Goal: Information Seeking & Learning: Learn about a topic

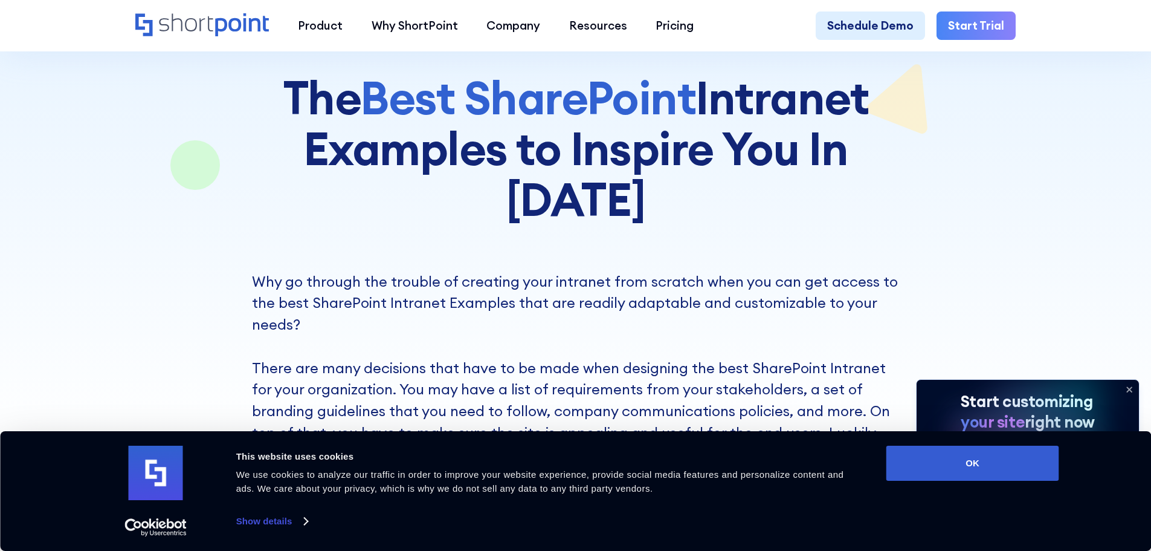
scroll to position [181, 0]
click at [964, 480] on div "Consent Details [#IABV2SETTINGS#] About This website uses cookies We use cookie…" at bounding box center [575, 490] width 967 height 91
click at [959, 471] on button "OK" at bounding box center [973, 462] width 173 height 35
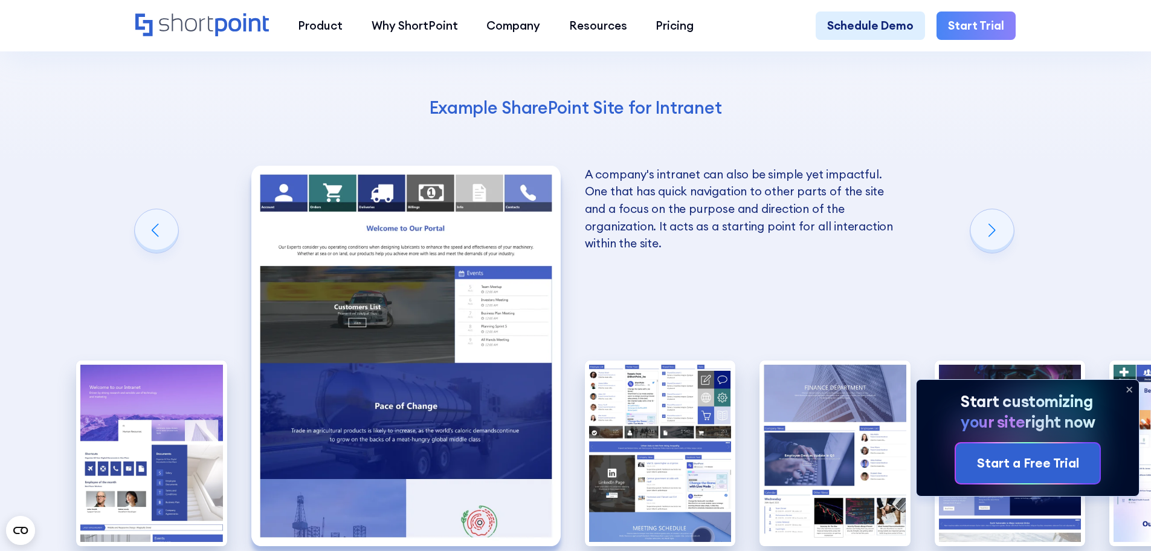
scroll to position [2055, 0]
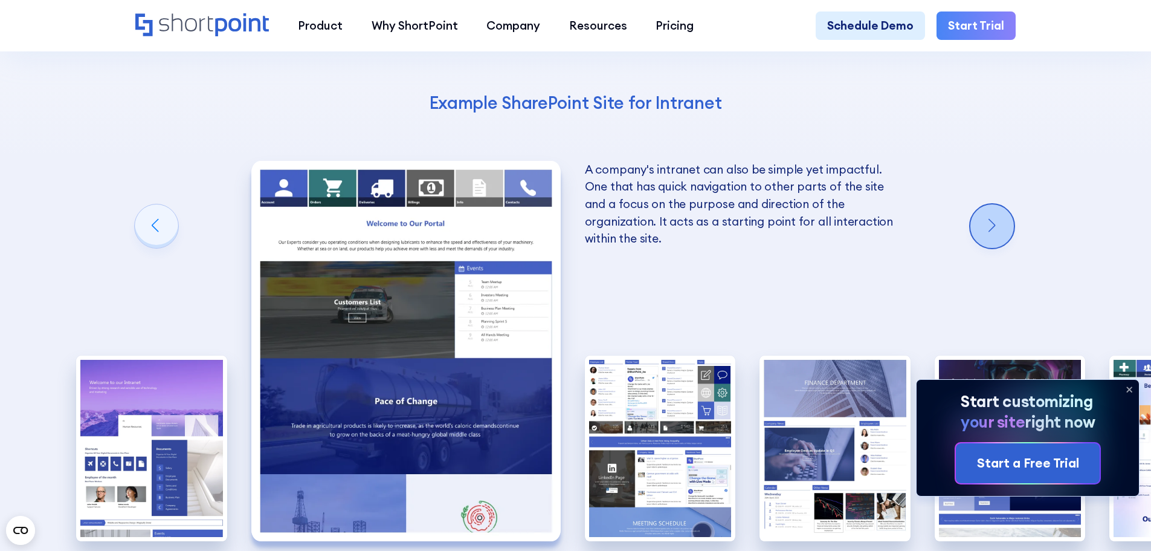
click at [996, 204] on div "Next slide" at bounding box center [993, 226] width 44 height 44
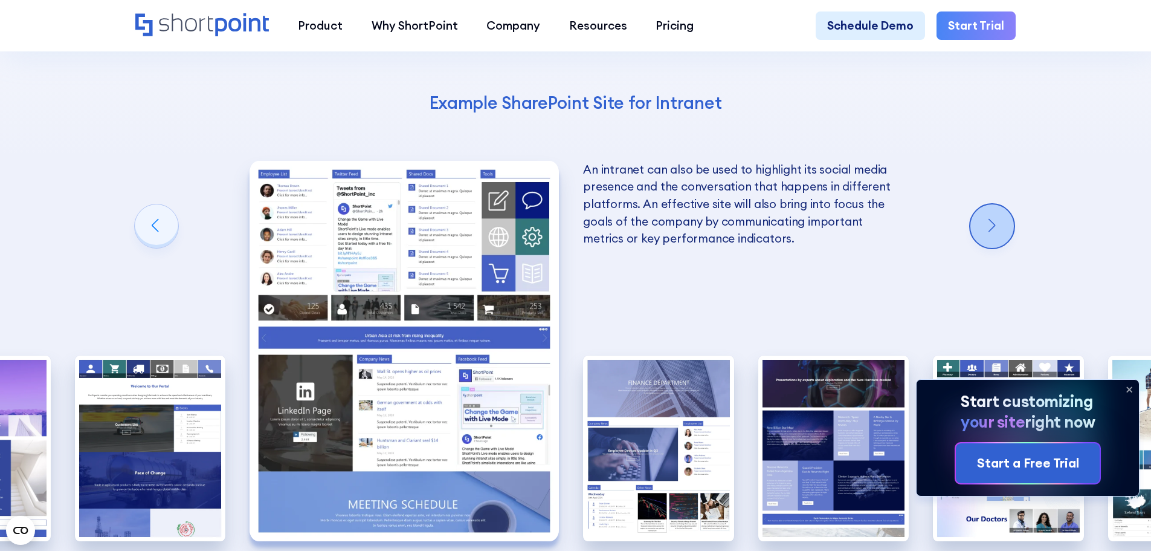
click at [996, 204] on div "Next slide" at bounding box center [993, 226] width 44 height 44
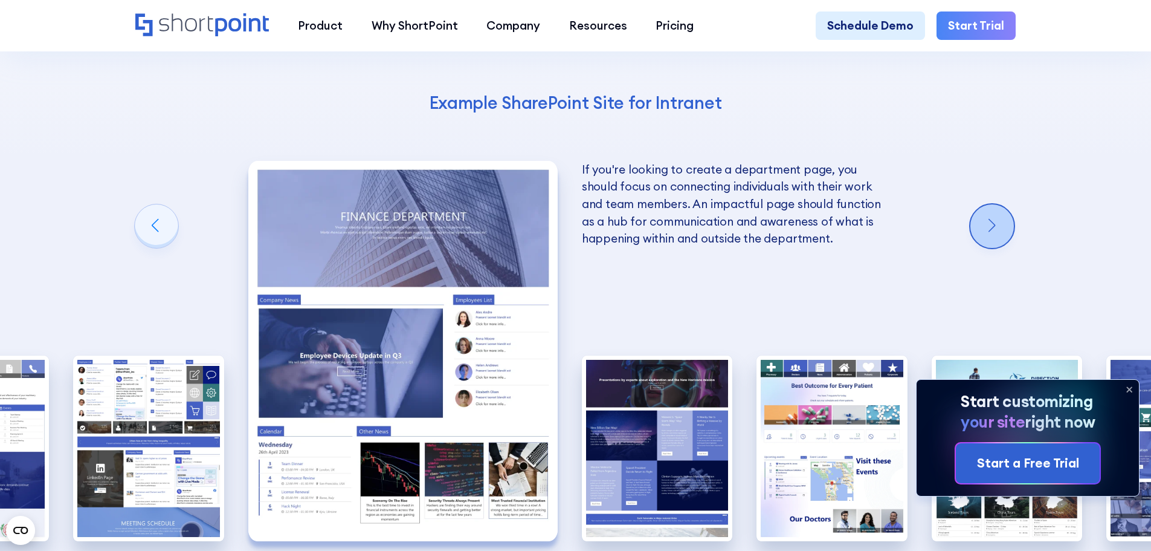
click at [991, 204] on div "Next slide" at bounding box center [993, 226] width 44 height 44
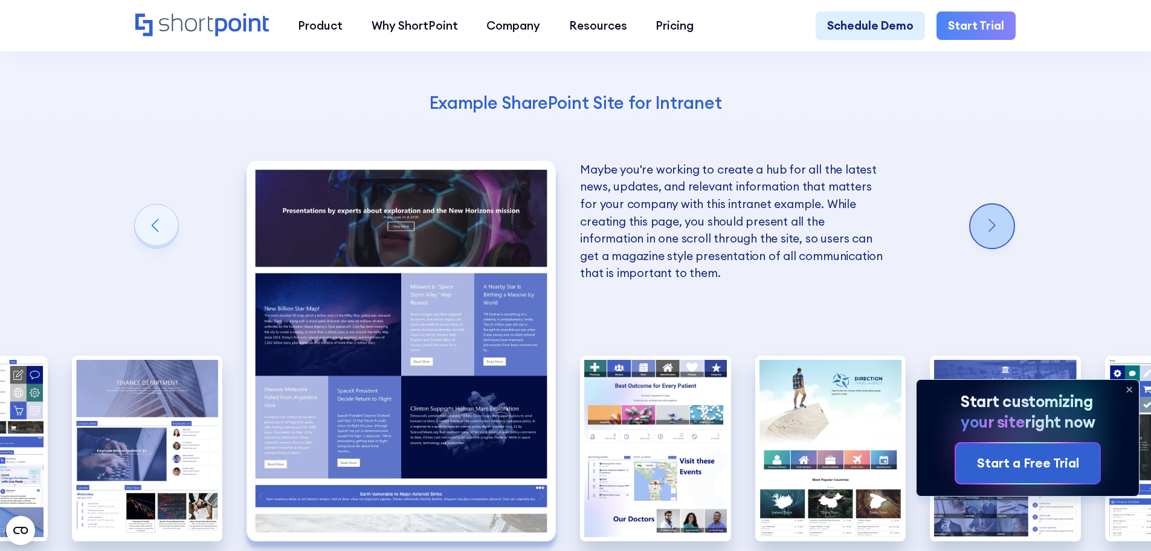
click at [991, 204] on div "Next slide" at bounding box center [993, 226] width 44 height 44
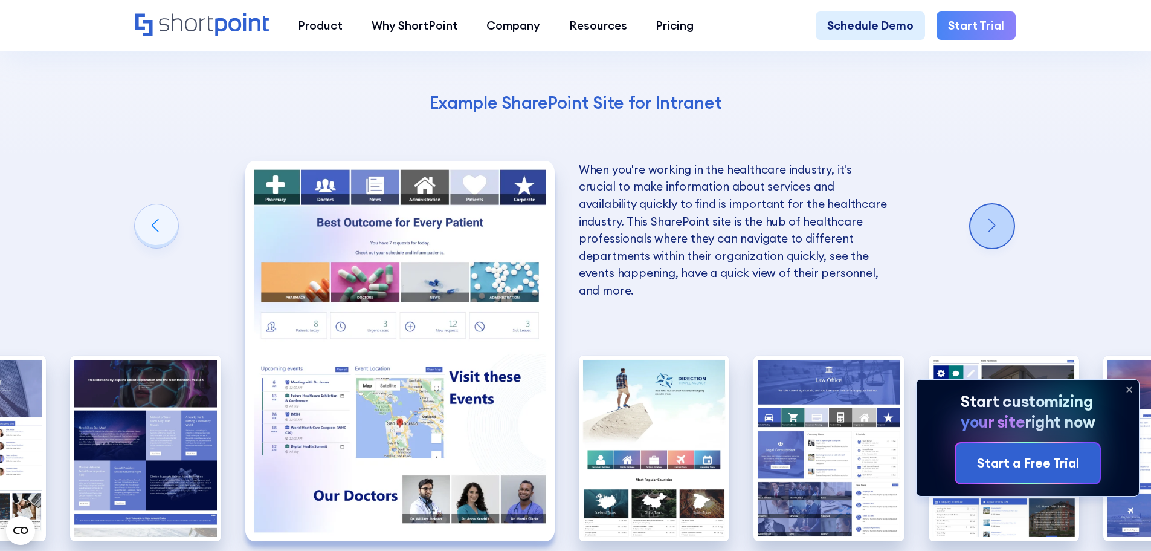
click at [991, 204] on div "Next slide" at bounding box center [993, 226] width 44 height 44
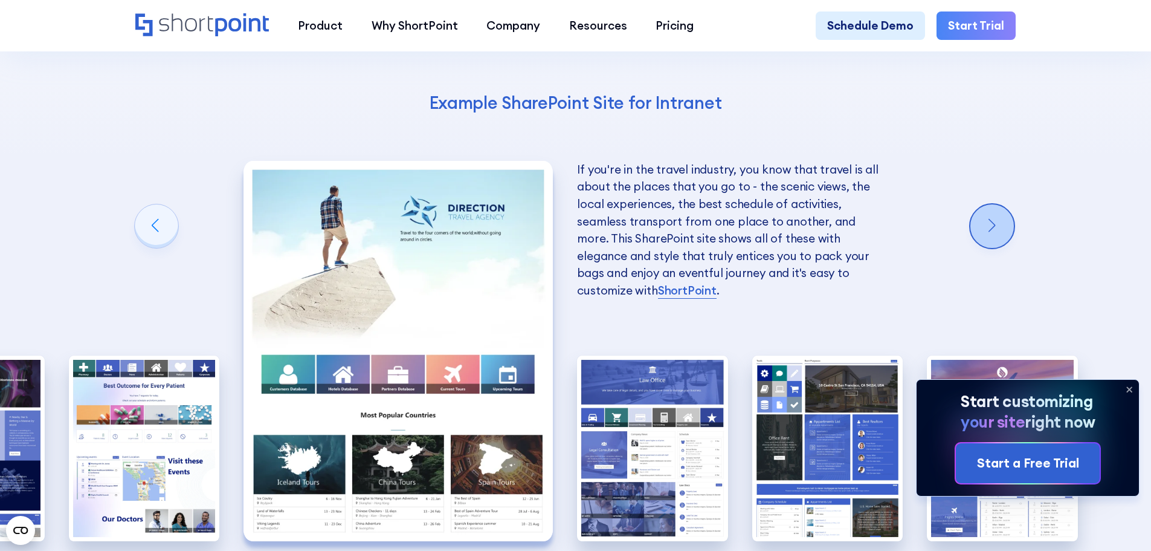
click at [991, 204] on div "Next slide" at bounding box center [993, 226] width 44 height 44
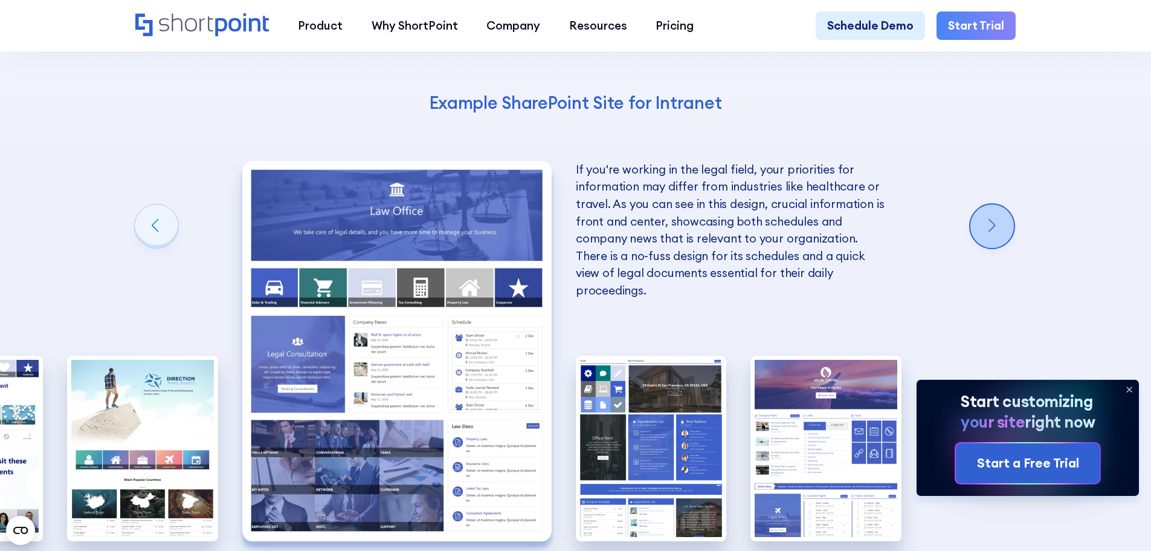
click at [991, 204] on div "Next slide" at bounding box center [993, 226] width 44 height 44
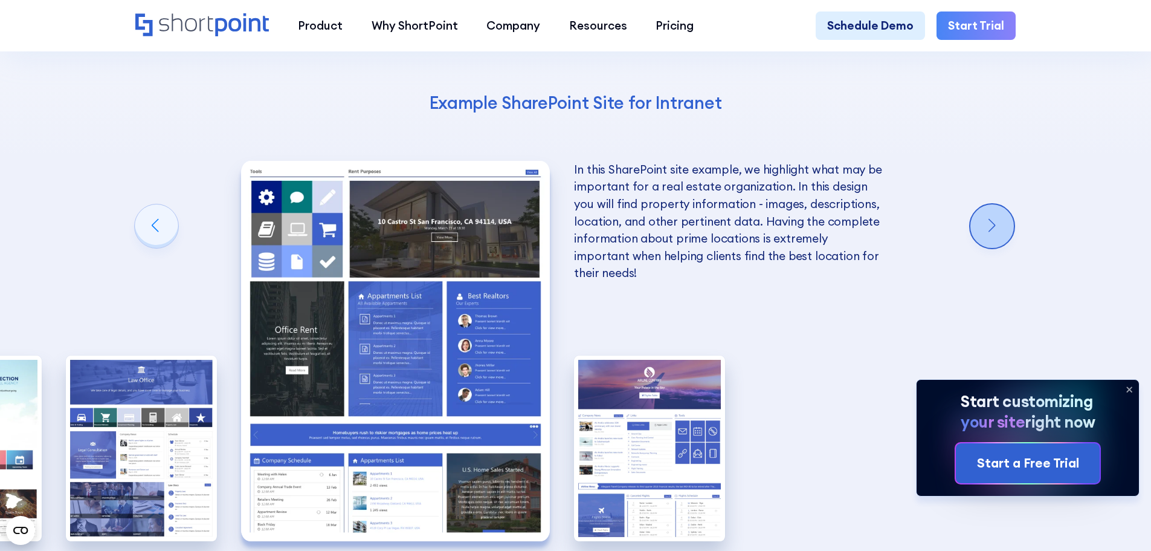
click at [991, 204] on div "Next slide" at bounding box center [993, 226] width 44 height 44
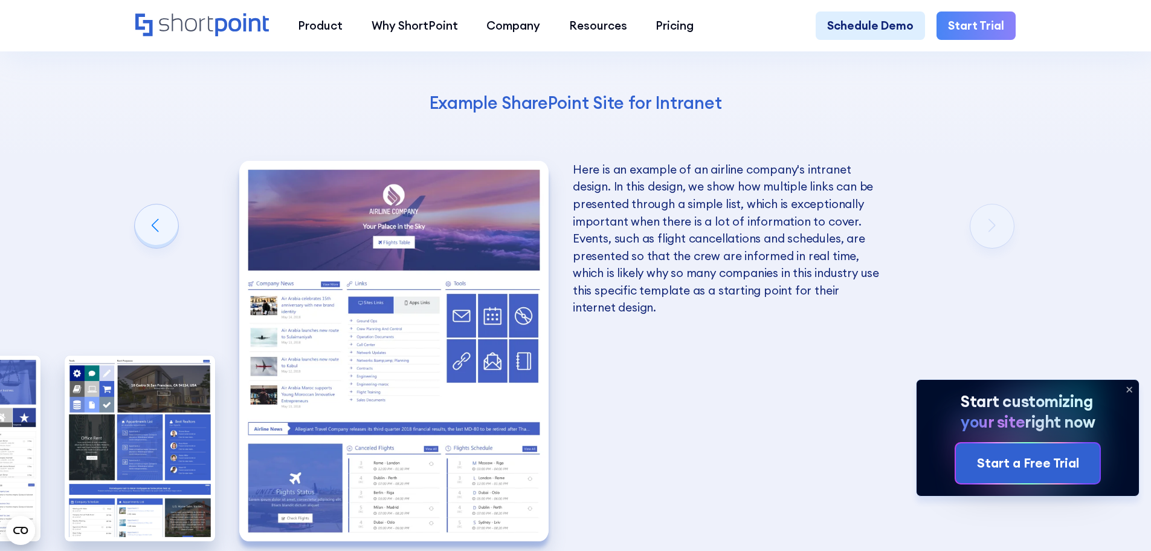
click at [991, 158] on div "10 Best Intranet Page Examples You Can Use Below you will find a series of the …" at bounding box center [575, 239] width 1151 height 962
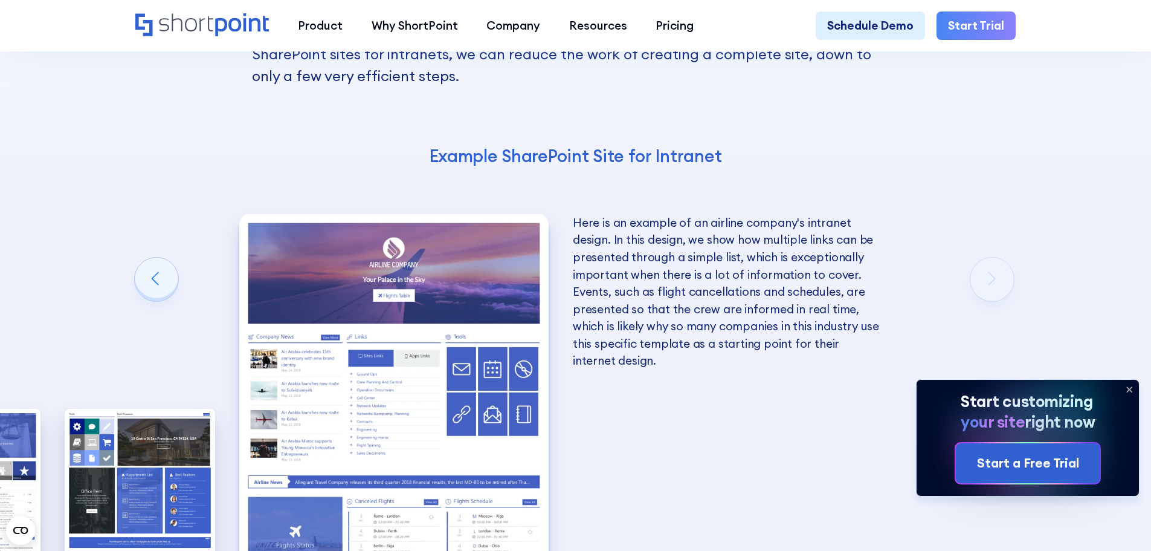
scroll to position [1994, 0]
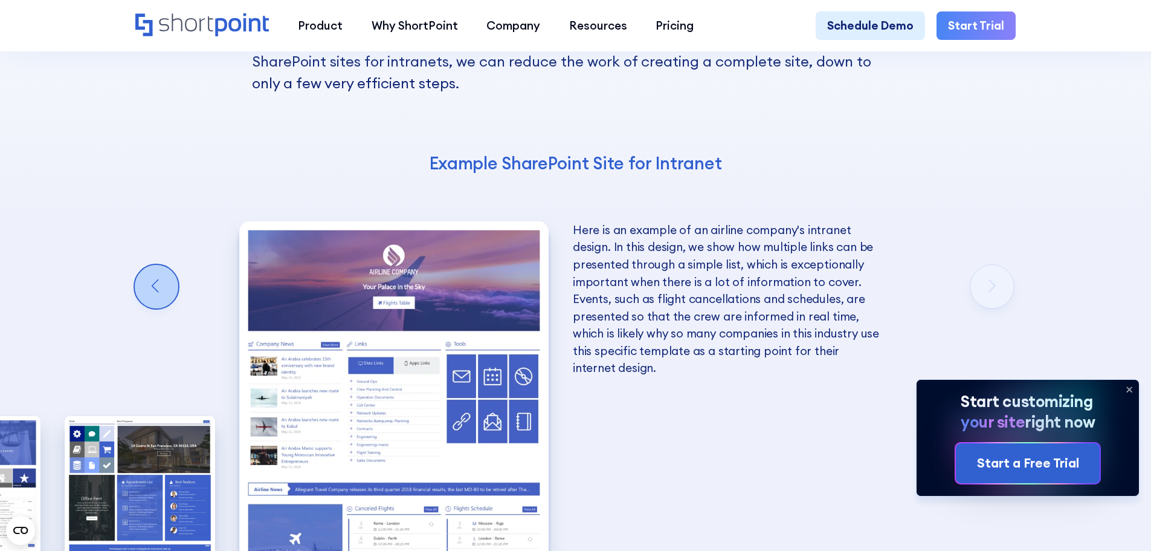
click at [165, 265] on div "Previous slide" at bounding box center [157, 287] width 44 height 44
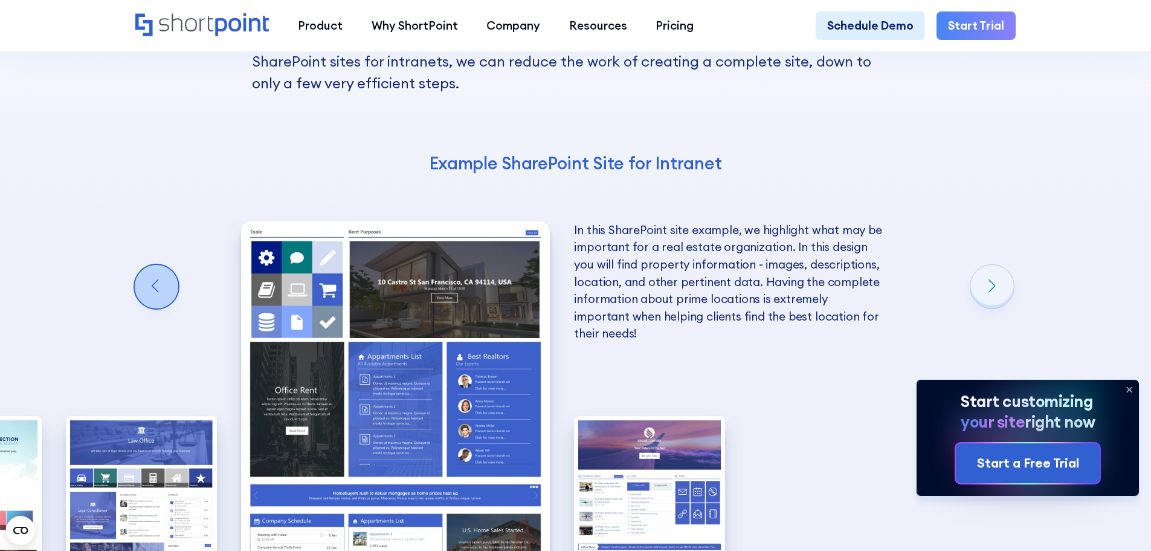
click at [165, 265] on div "Previous slide" at bounding box center [157, 287] width 44 height 44
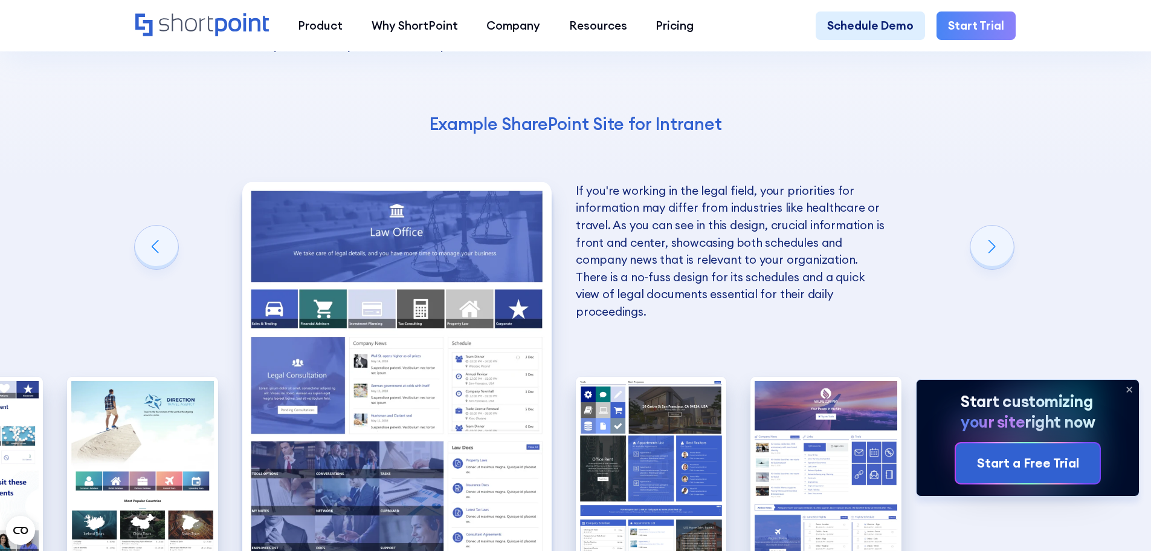
scroll to position [2055, 0]
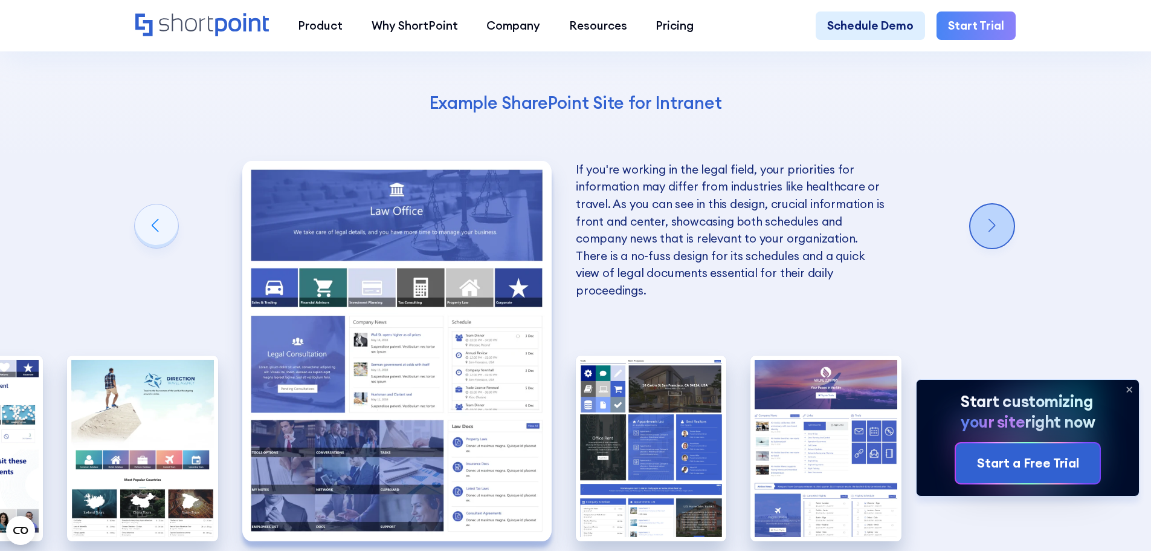
click at [1003, 204] on div "Next slide" at bounding box center [993, 226] width 44 height 44
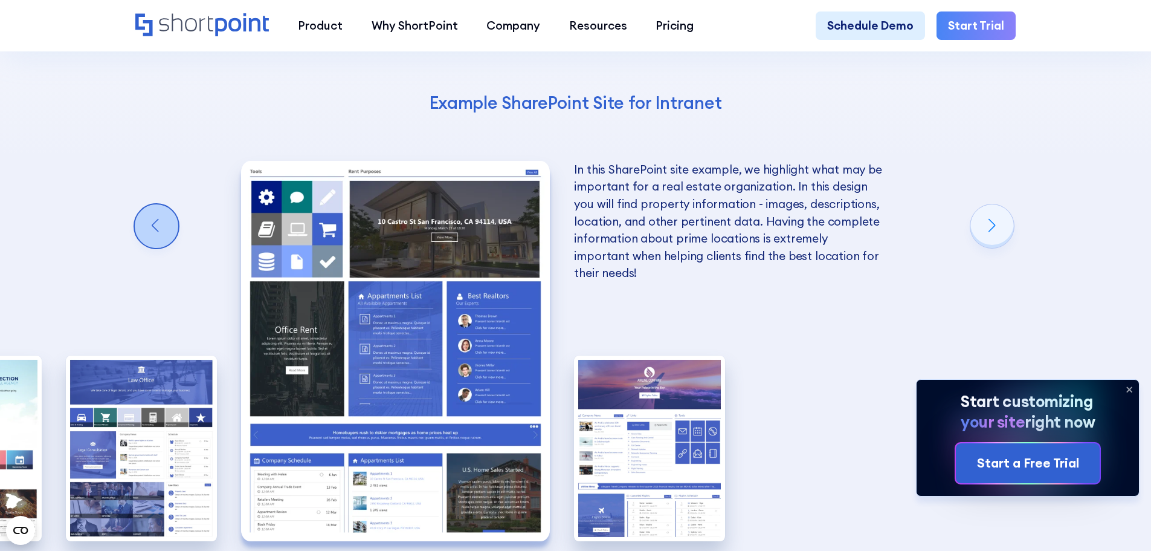
click at [152, 204] on div "Previous slide" at bounding box center [157, 226] width 44 height 44
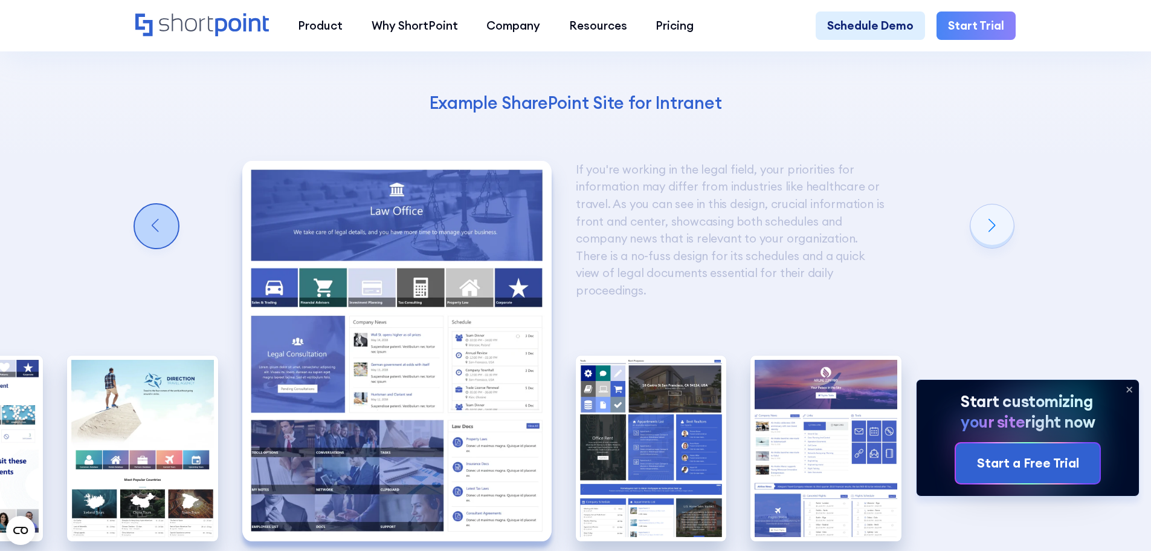
click at [152, 204] on div "Previous slide" at bounding box center [157, 226] width 44 height 44
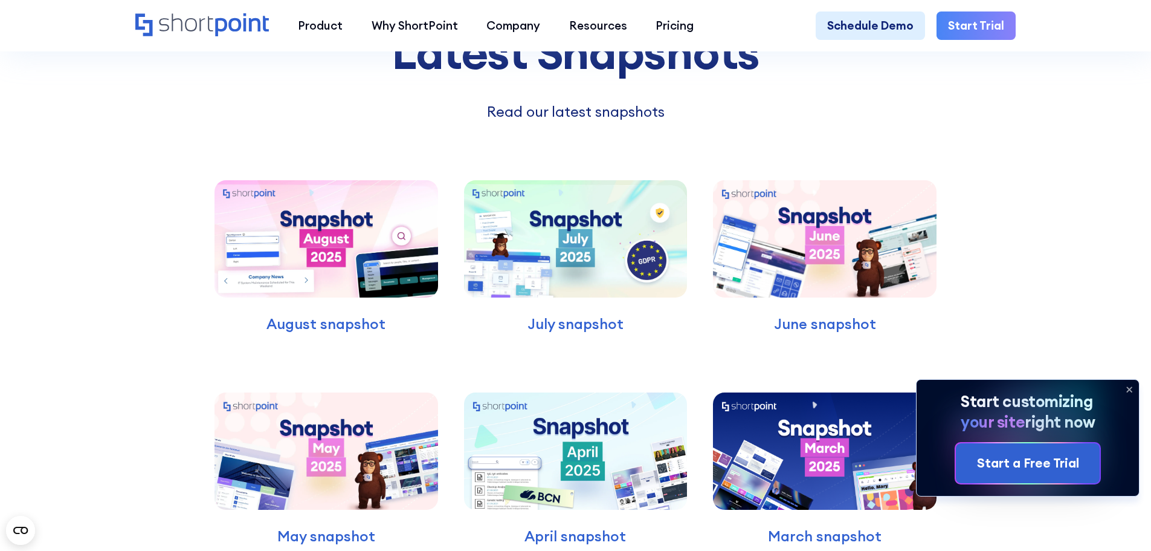
scroll to position [3445, 0]
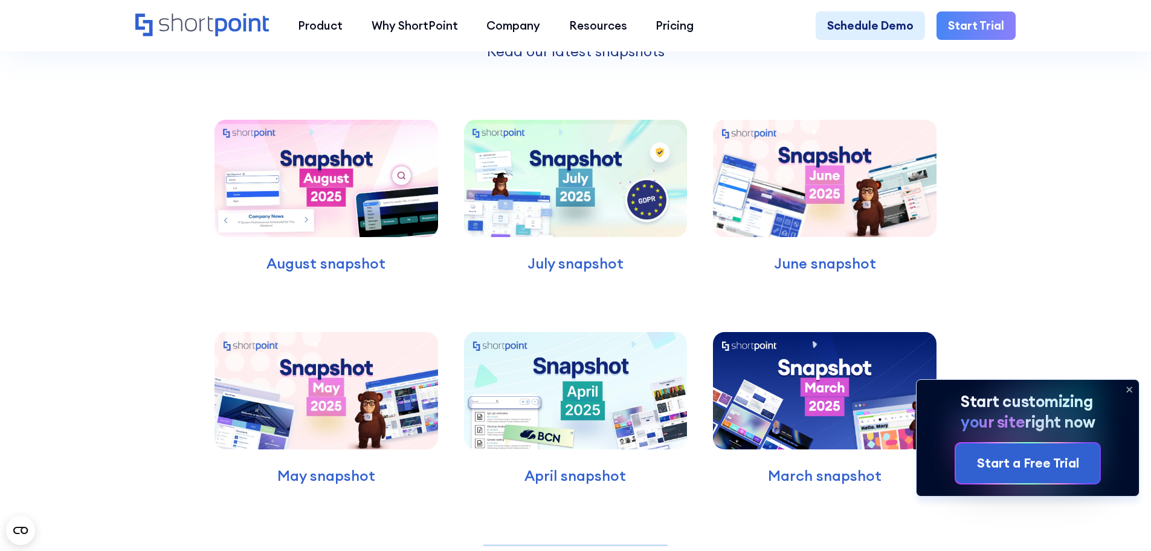
click at [552, 332] on img at bounding box center [576, 390] width 224 height 117
click at [1131, 390] on icon at bounding box center [1129, 389] width 5 height 5
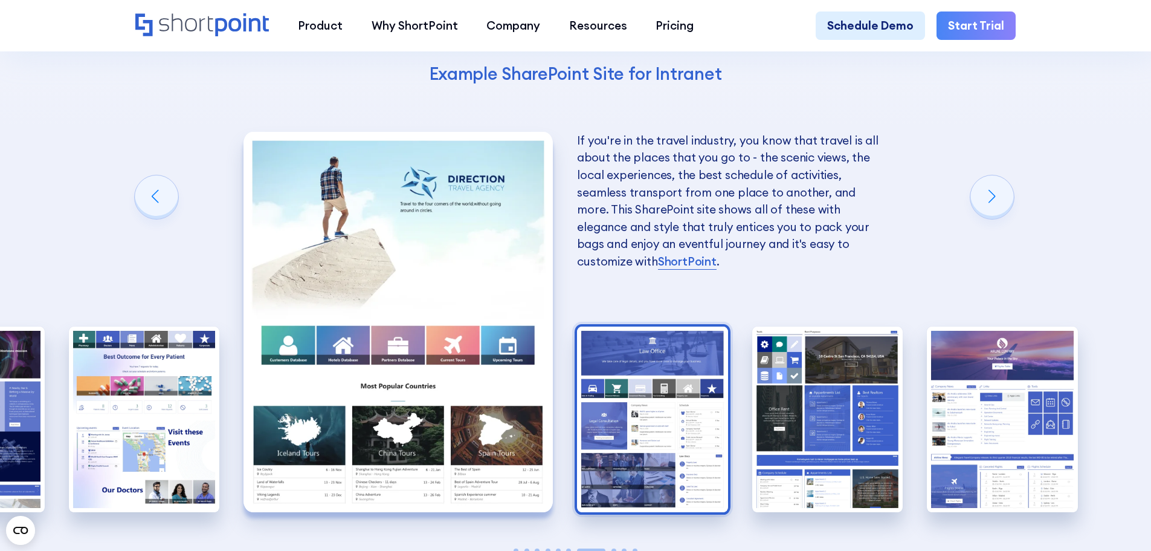
scroll to position [2055, 0]
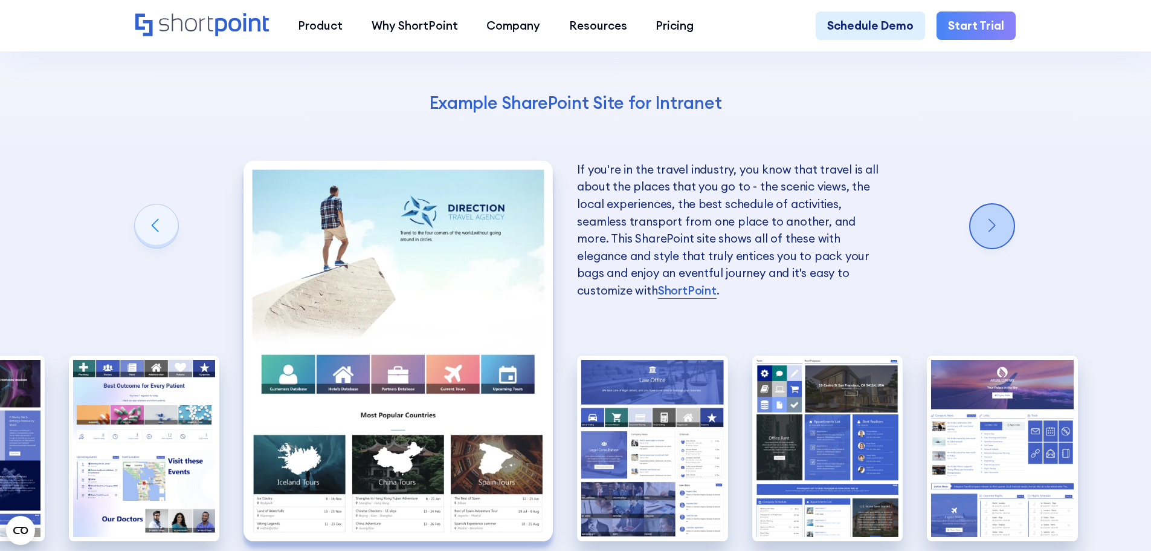
click at [1004, 204] on div "Next slide" at bounding box center [993, 226] width 44 height 44
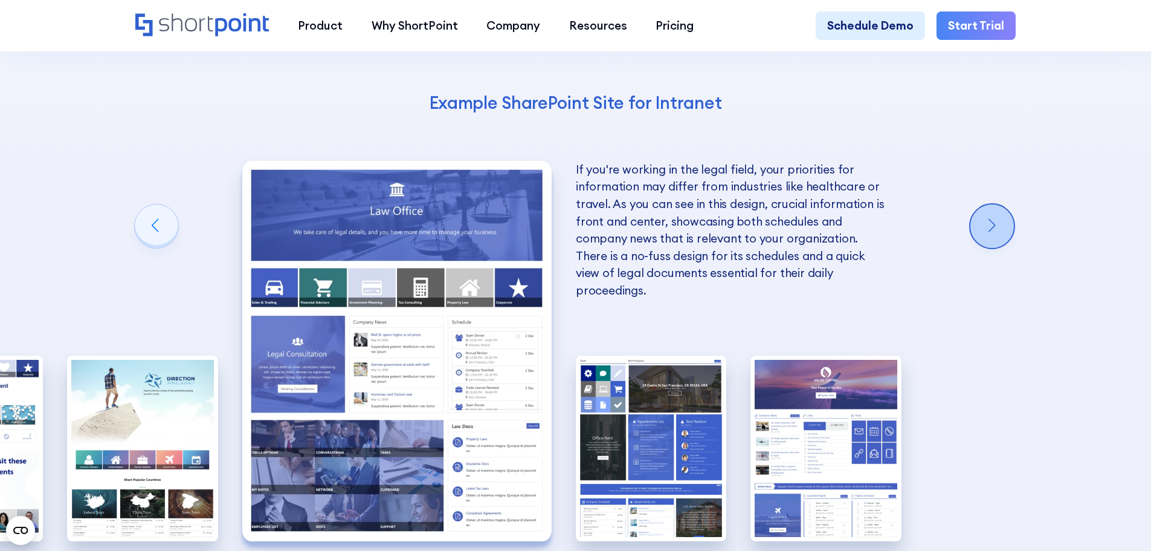
click at [1004, 204] on div "Next slide" at bounding box center [993, 226] width 44 height 44
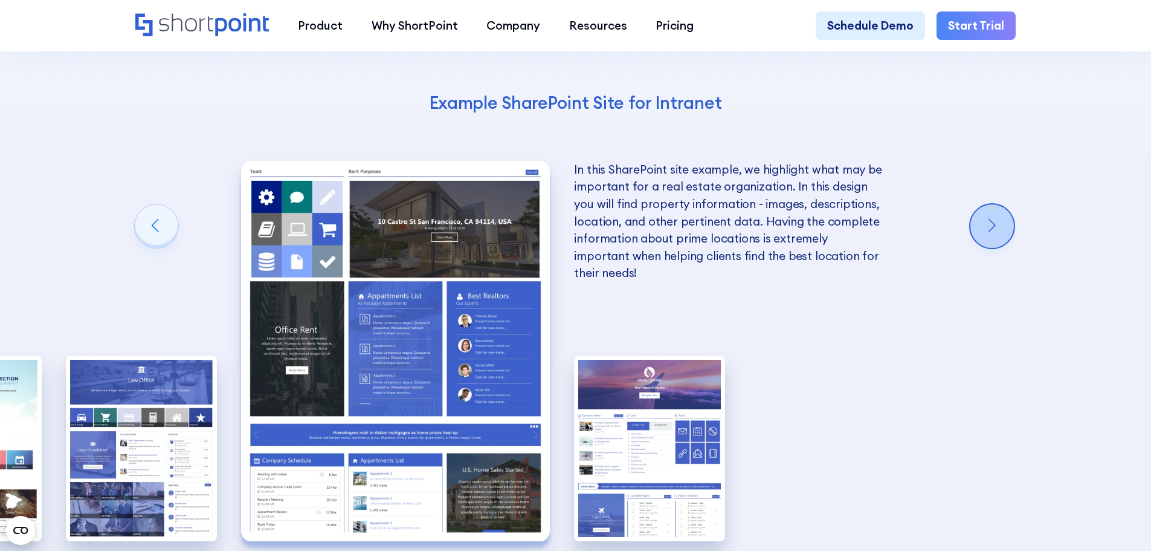
click at [1004, 204] on div "Next slide" at bounding box center [993, 226] width 44 height 44
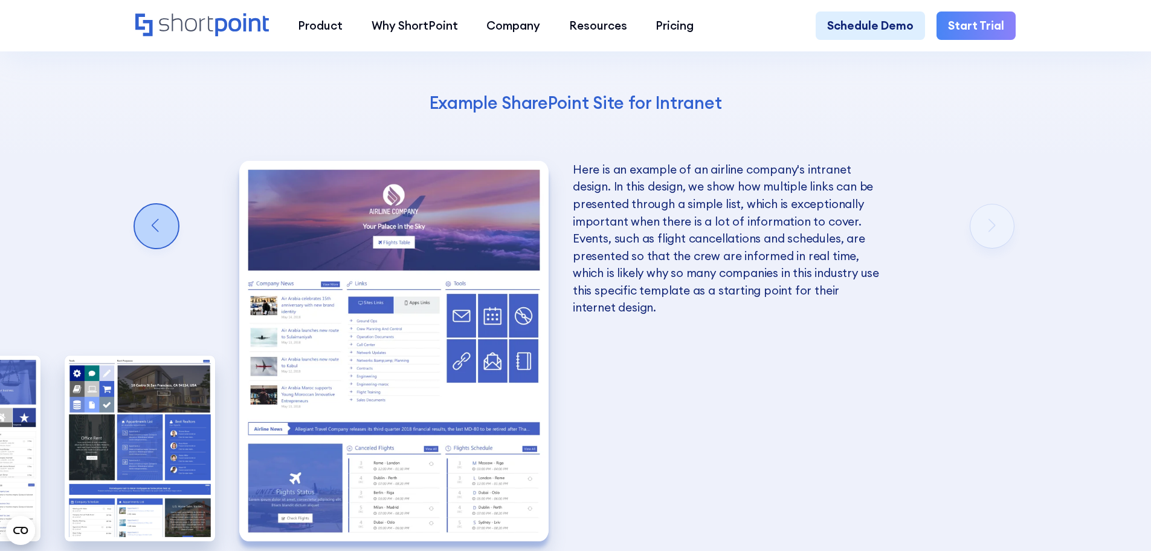
click at [160, 204] on div "Previous slide" at bounding box center [157, 226] width 44 height 44
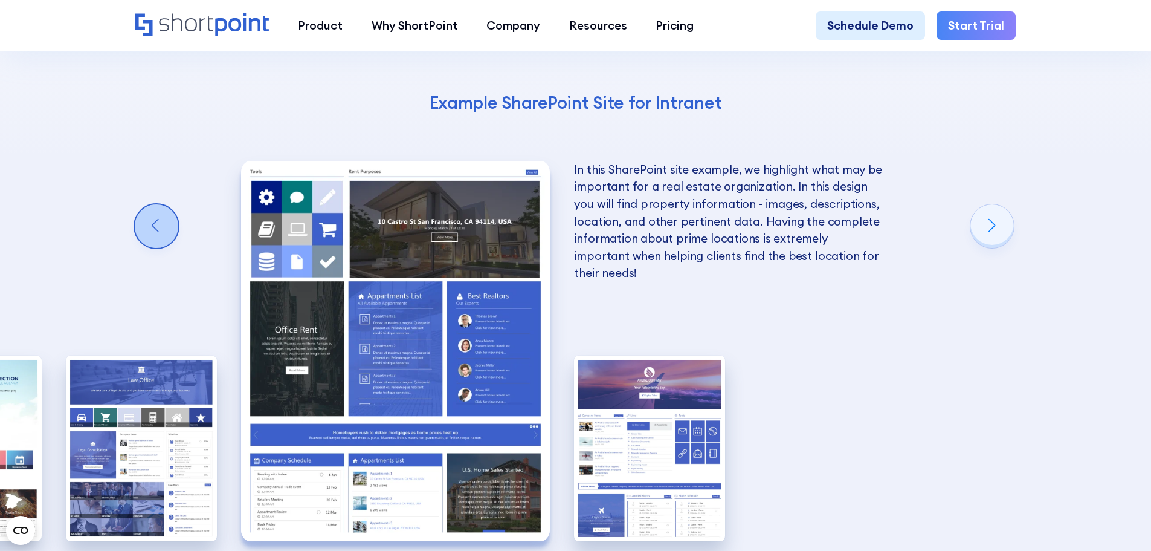
click at [164, 204] on div "Previous slide" at bounding box center [157, 226] width 44 height 44
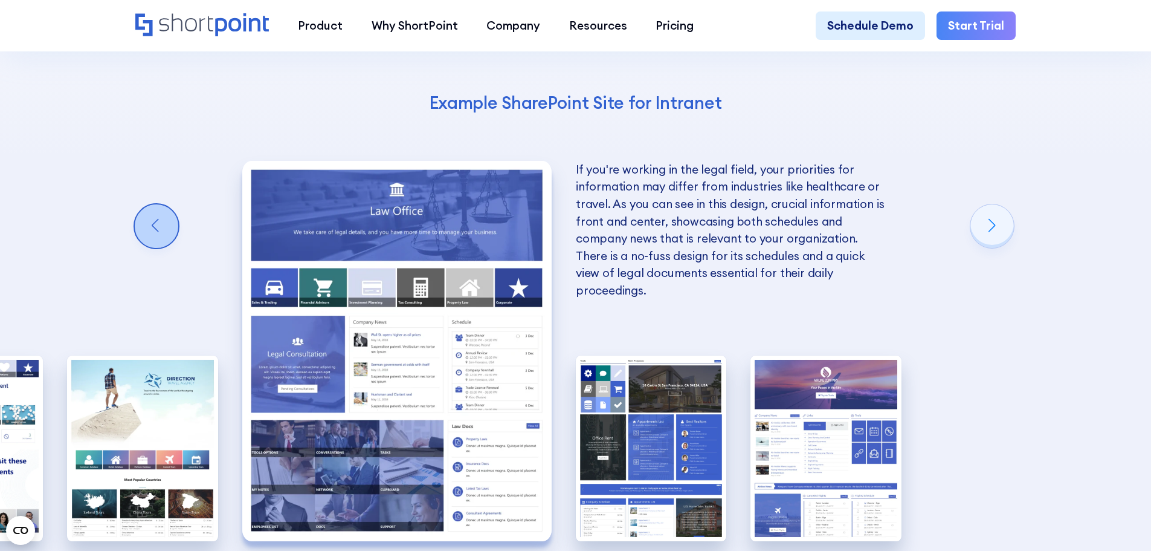
click at [164, 204] on div "Previous slide" at bounding box center [157, 226] width 44 height 44
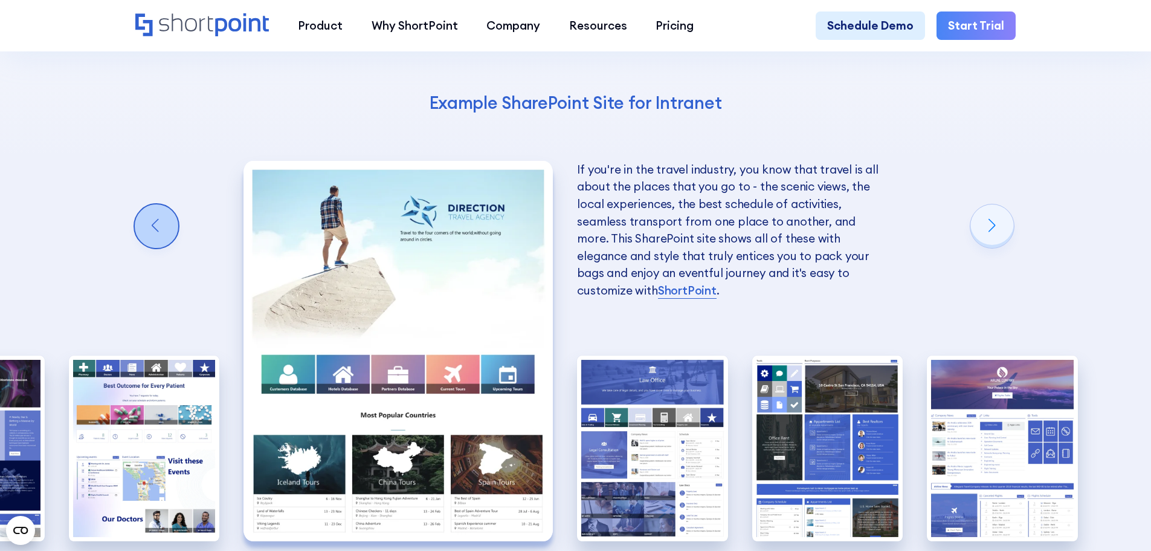
click at [164, 204] on div "Previous slide" at bounding box center [157, 226] width 44 height 44
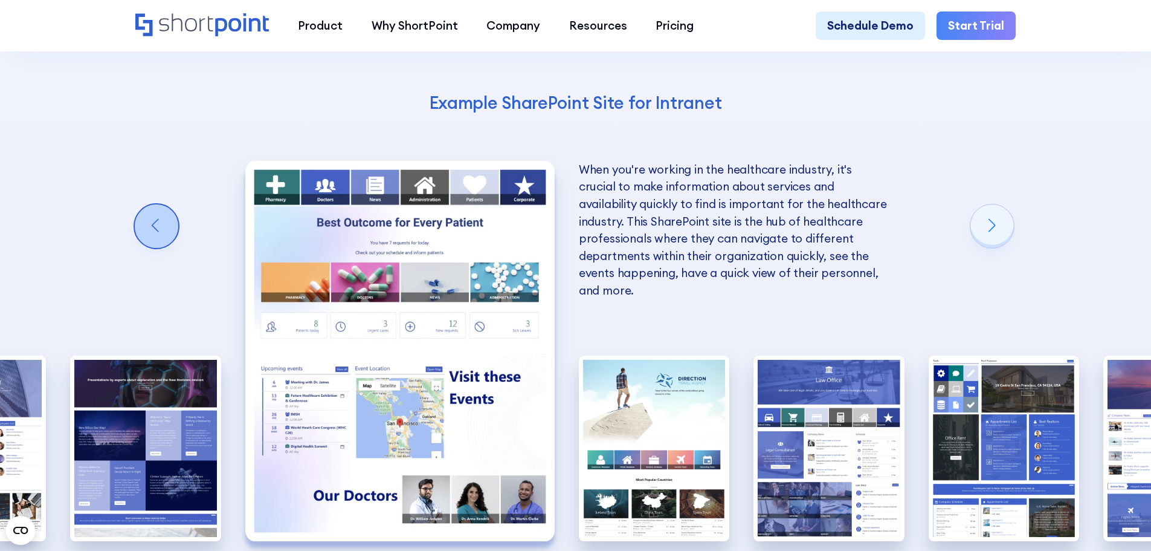
click at [164, 204] on div "Previous slide" at bounding box center [157, 226] width 44 height 44
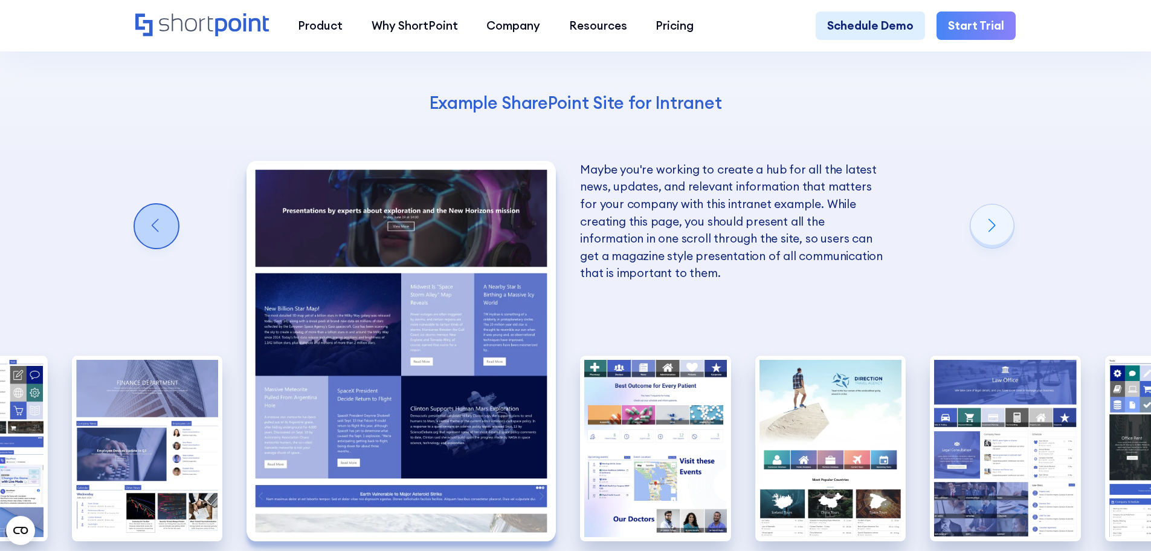
click at [157, 204] on div "Previous slide" at bounding box center [157, 226] width 44 height 44
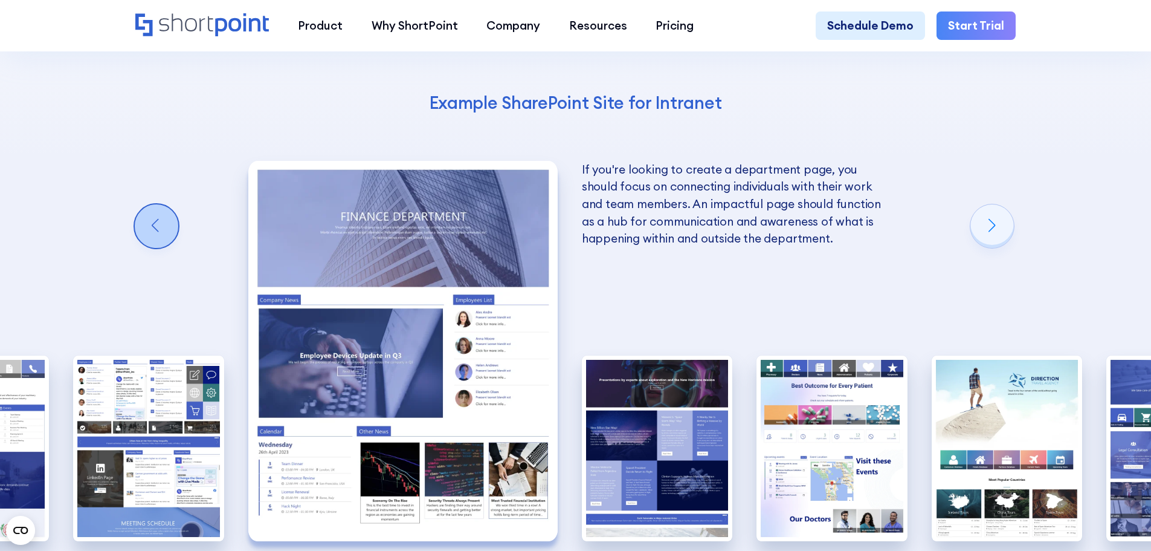
click at [148, 204] on div "Previous slide" at bounding box center [157, 226] width 44 height 44
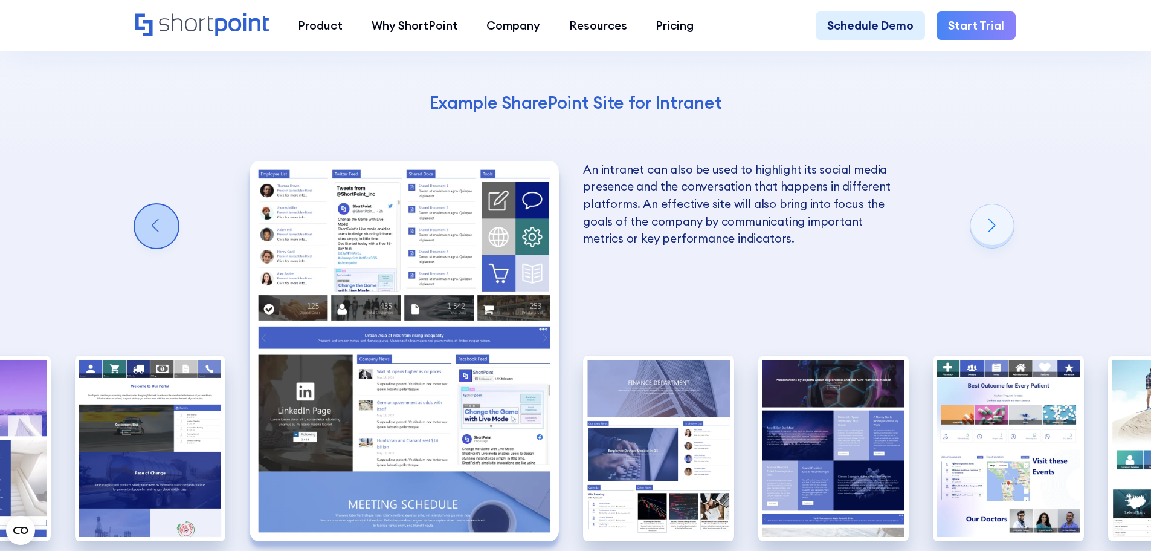
click at [148, 204] on div "Previous slide" at bounding box center [157, 226] width 44 height 44
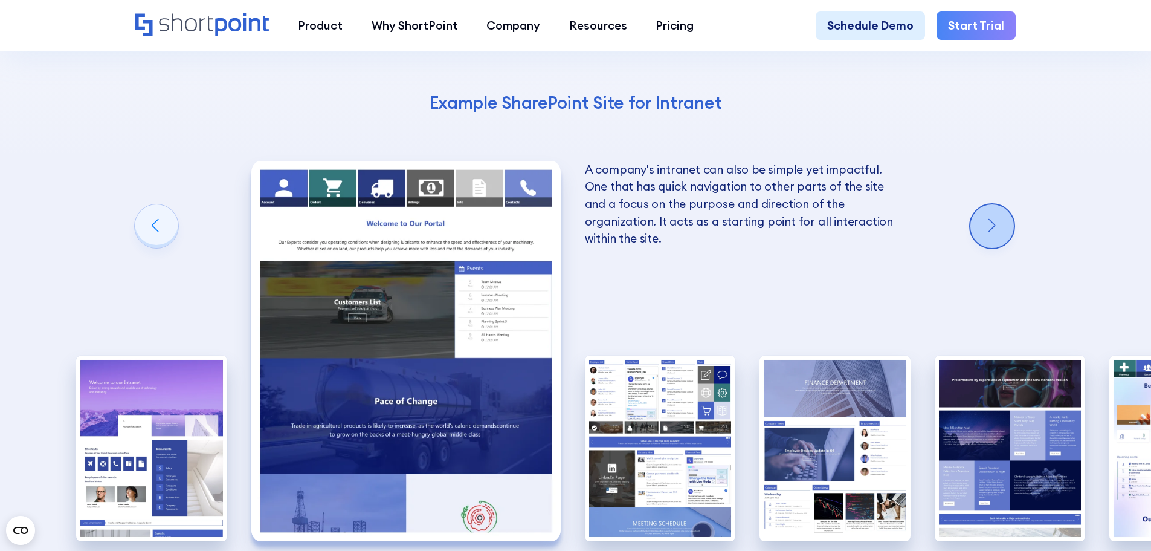
click at [986, 204] on div "Next slide" at bounding box center [993, 226] width 44 height 44
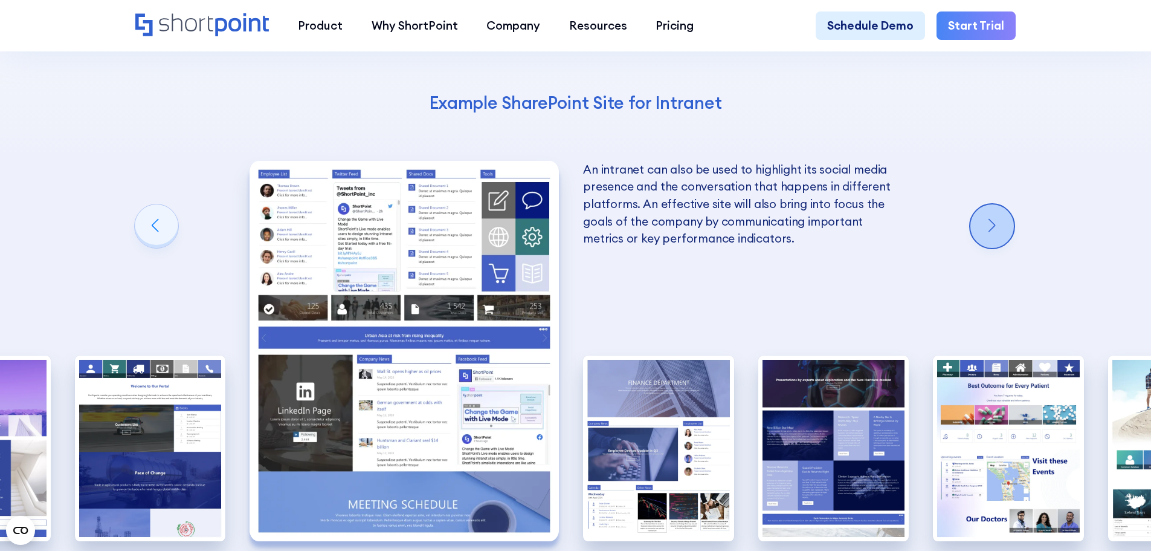
click at [986, 204] on div "Next slide" at bounding box center [993, 226] width 44 height 44
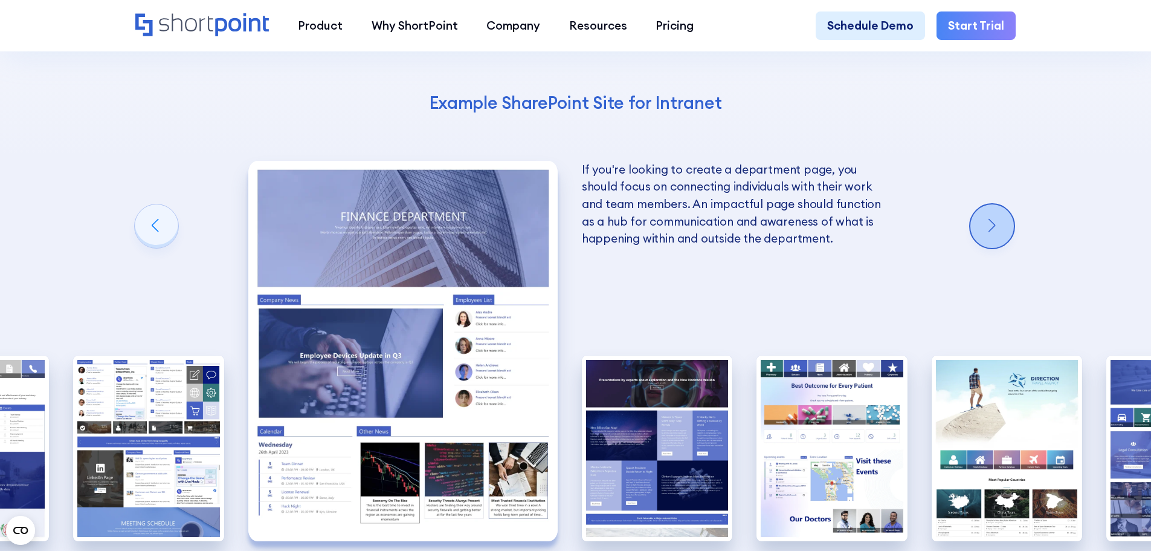
click at [986, 204] on div "Next slide" at bounding box center [993, 226] width 44 height 44
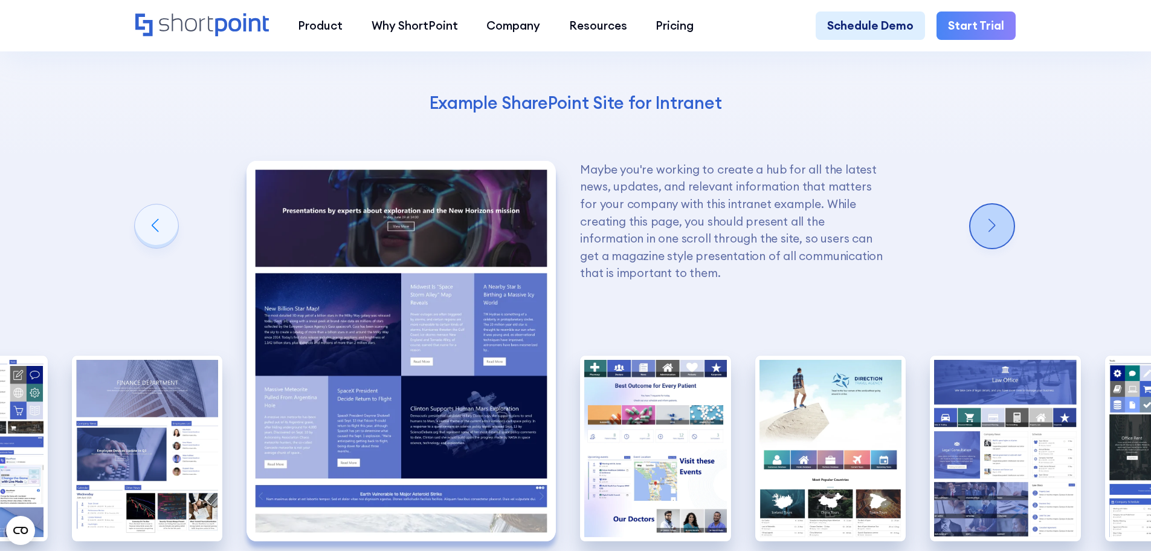
click at [986, 204] on div "Next slide" at bounding box center [993, 226] width 44 height 44
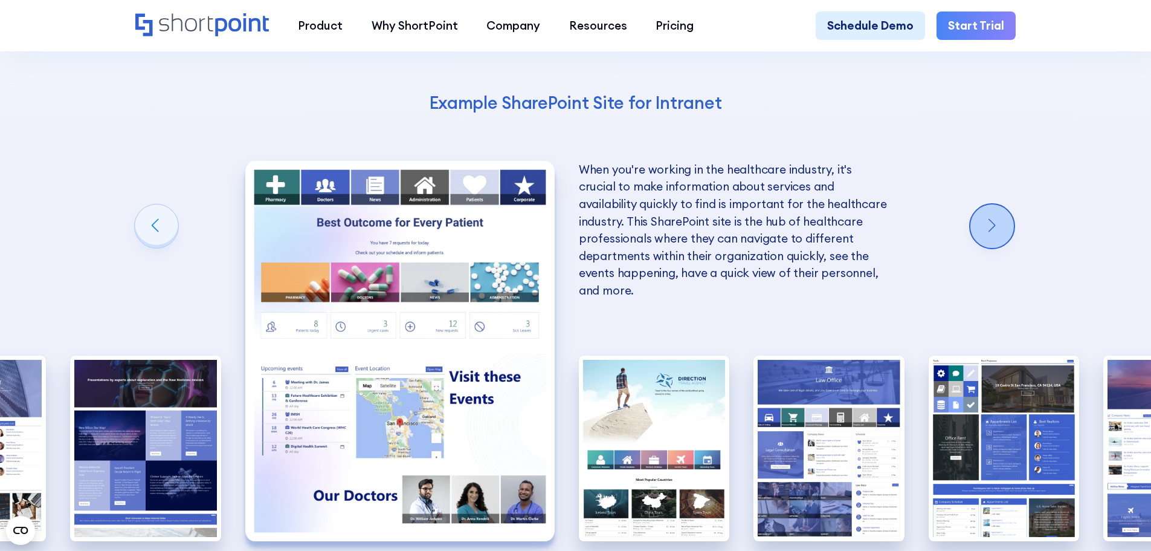
click at [986, 204] on div "Next slide" at bounding box center [993, 226] width 44 height 44
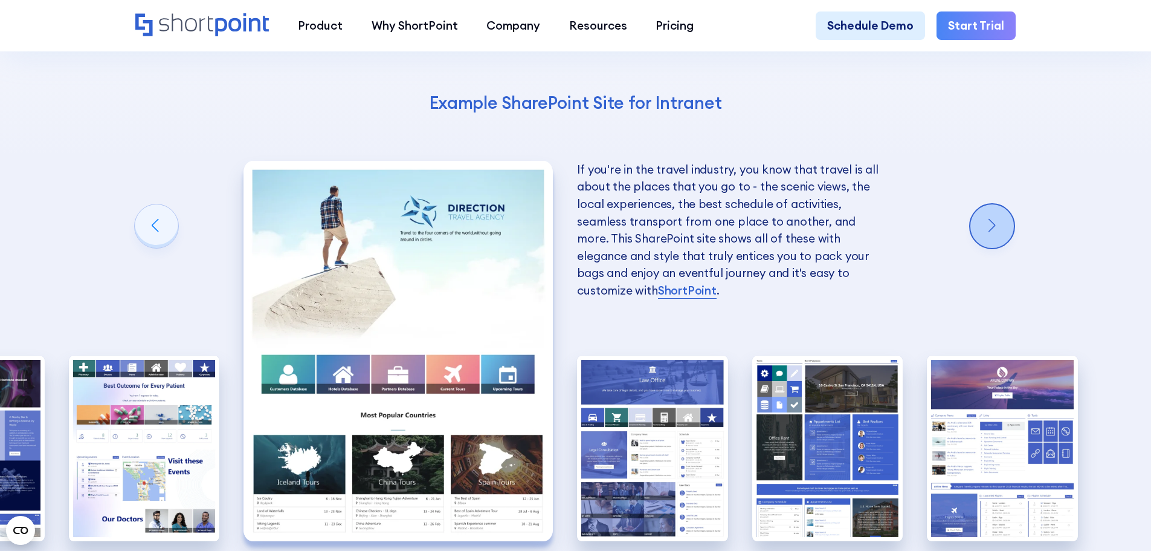
click at [986, 204] on div "Next slide" at bounding box center [993, 226] width 44 height 44
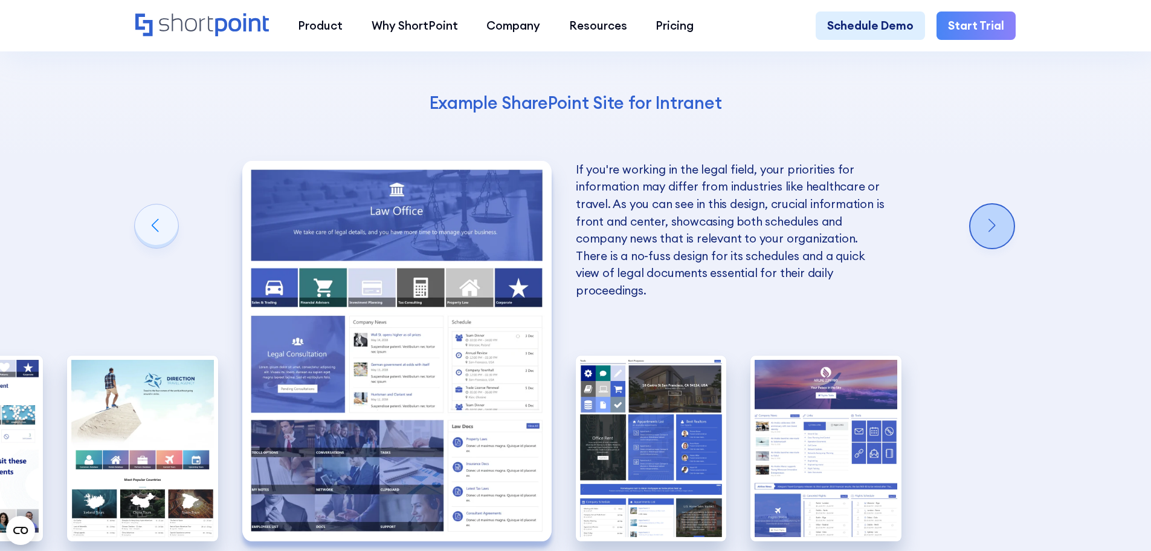
click at [1000, 204] on div "Next slide" at bounding box center [993, 226] width 44 height 44
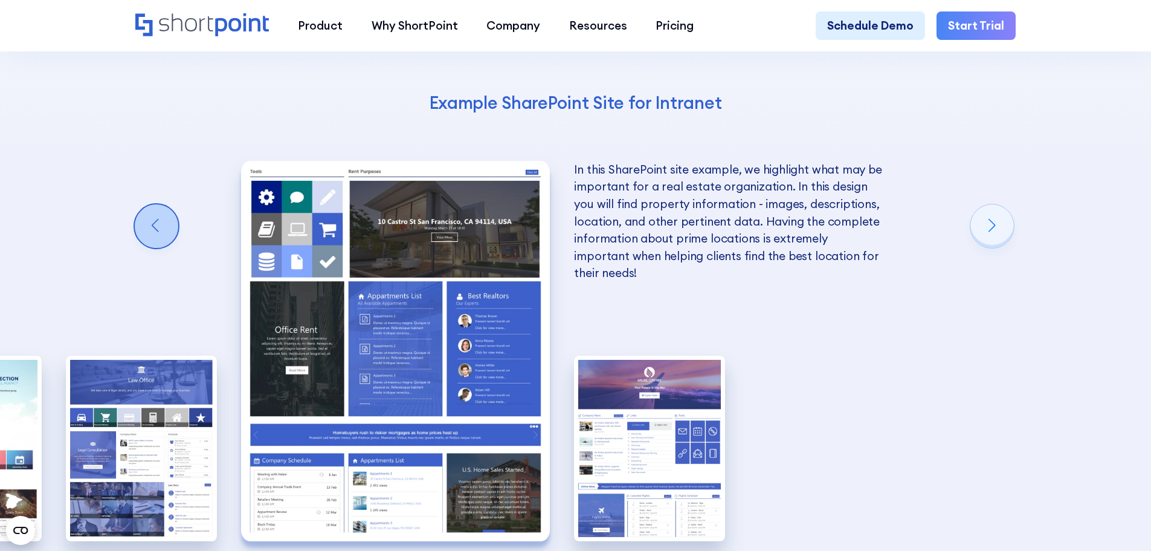
click at [156, 204] on div "Previous slide" at bounding box center [157, 226] width 44 height 44
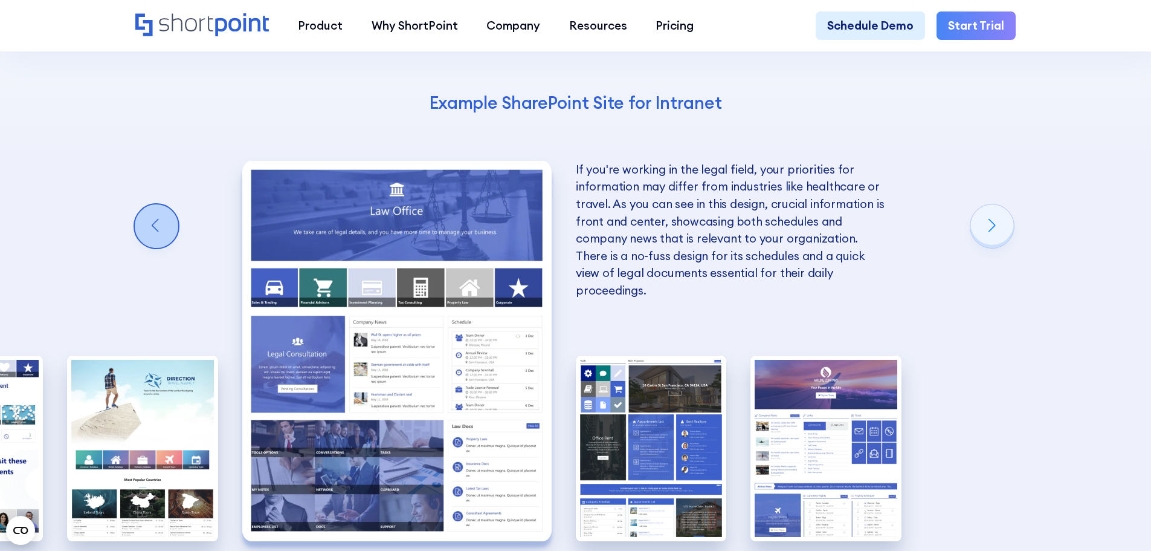
click at [156, 204] on div "Previous slide" at bounding box center [157, 226] width 44 height 44
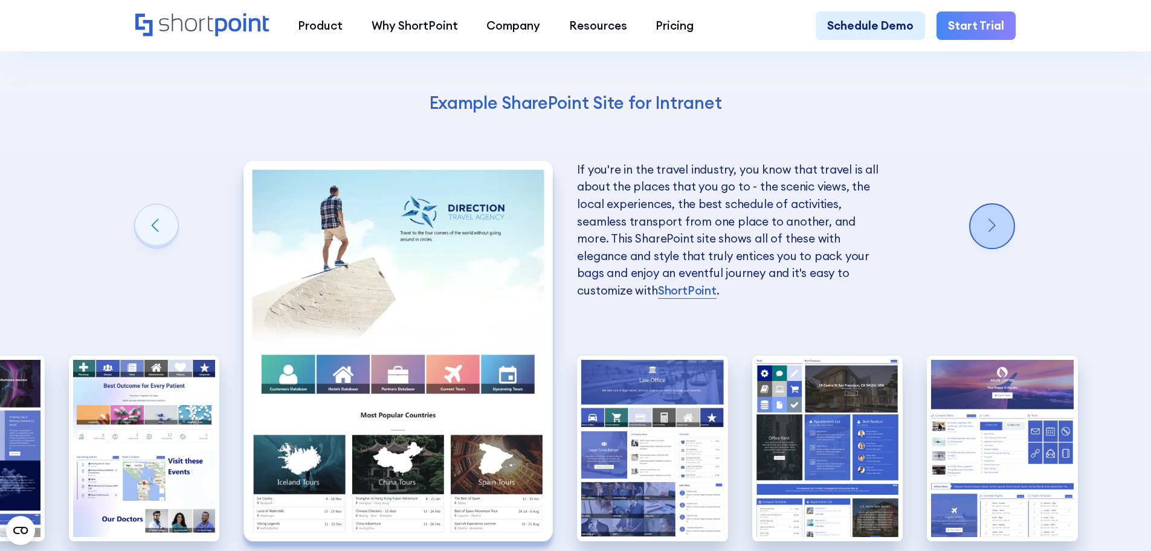
click at [1003, 204] on div "Next slide" at bounding box center [993, 226] width 44 height 44
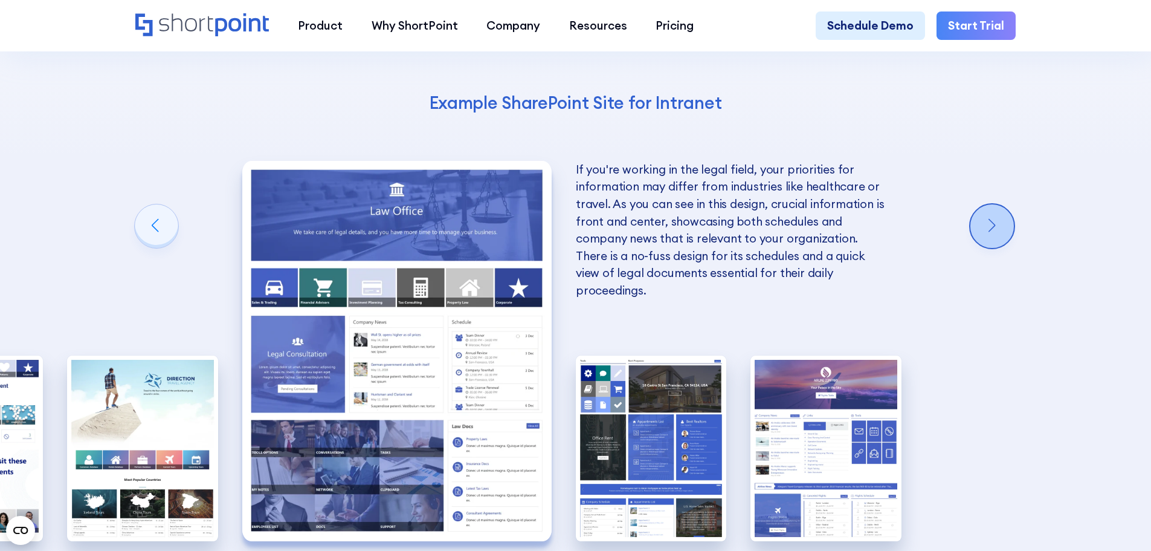
click at [1003, 204] on div "Next slide" at bounding box center [993, 226] width 44 height 44
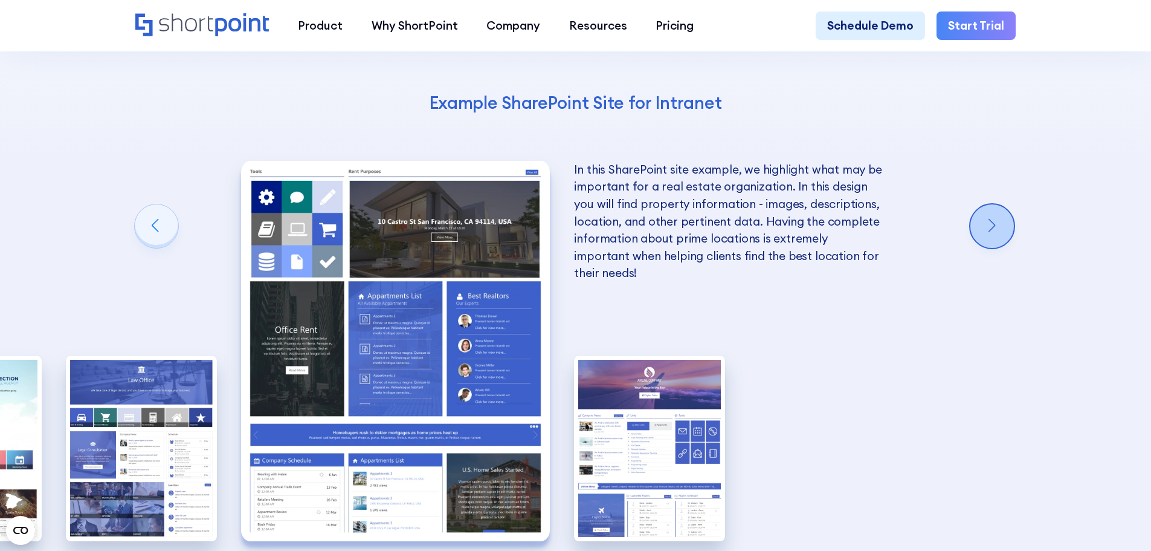
click at [1003, 204] on div "Next slide" at bounding box center [993, 226] width 44 height 44
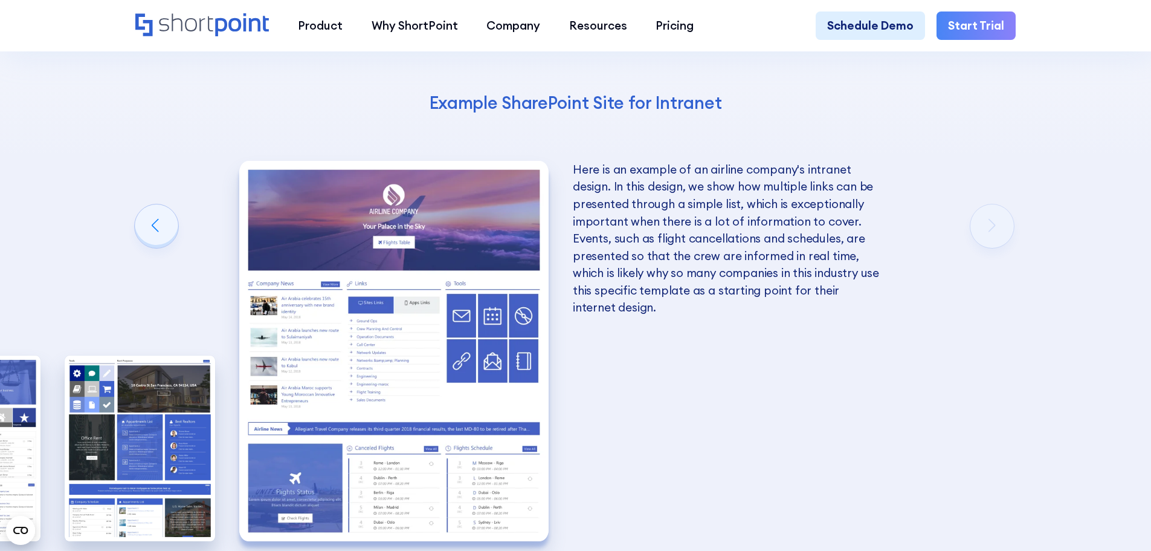
click at [1003, 158] on div "10 Best Intranet Page Examples You Can Use Below you will find a series of the …" at bounding box center [575, 239] width 1151 height 962
click at [137, 204] on div "Previous slide" at bounding box center [157, 226] width 44 height 44
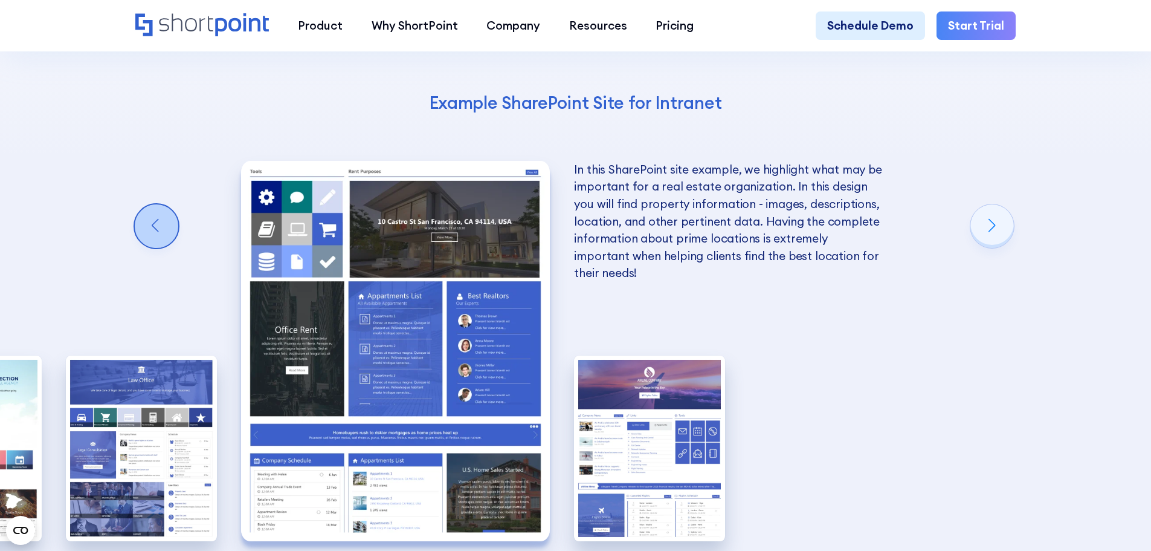
click at [138, 204] on div "Previous slide" at bounding box center [157, 226] width 44 height 44
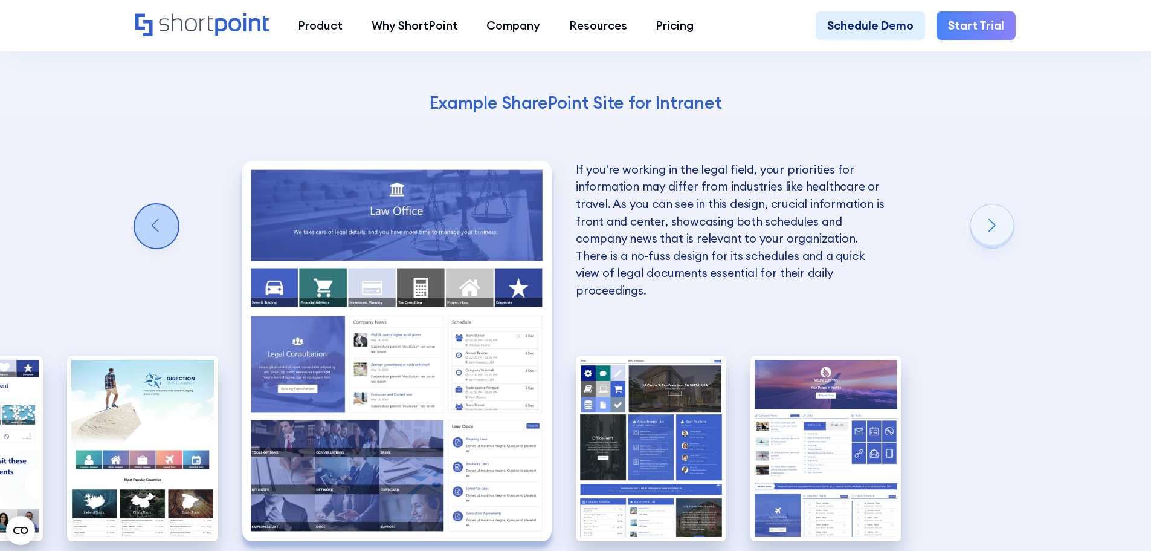
click at [138, 204] on div "Previous slide" at bounding box center [157, 226] width 44 height 44
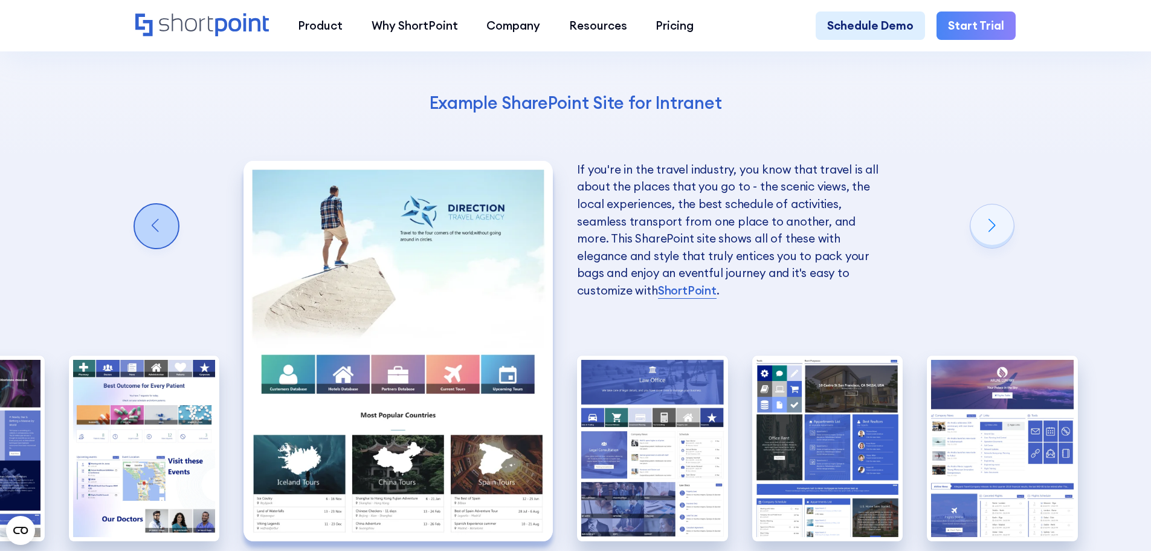
click at [138, 204] on div "Previous slide" at bounding box center [157, 226] width 44 height 44
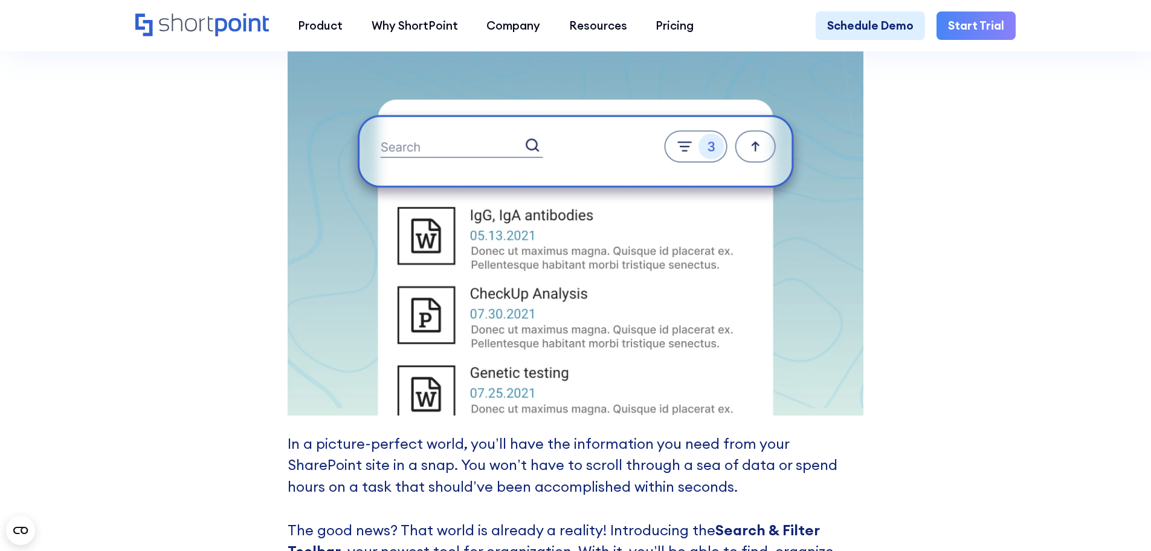
scroll to position [1330, 0]
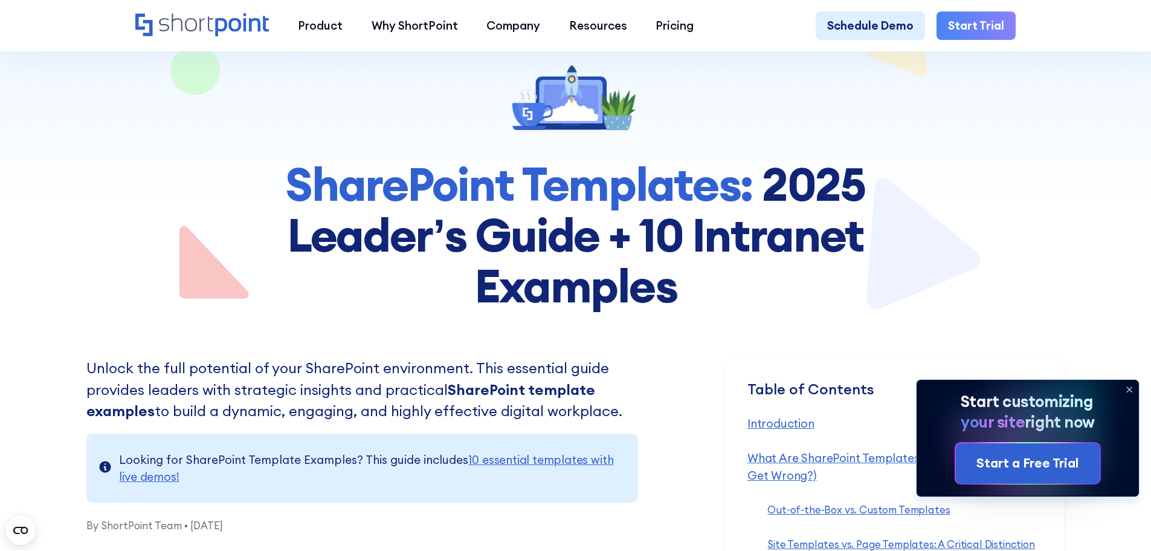
scroll to position [242, 0]
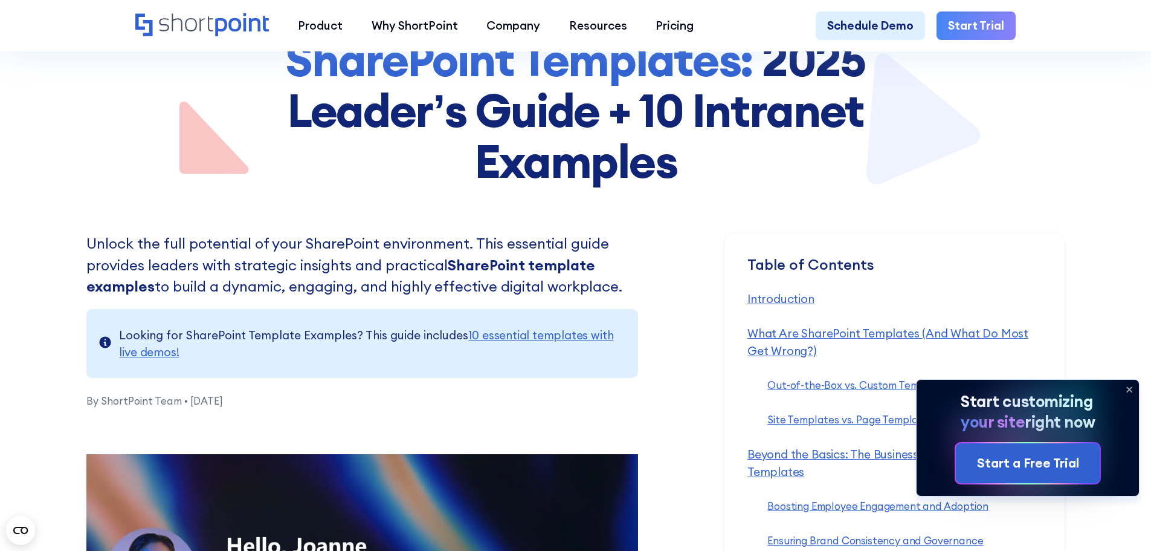
click at [1130, 388] on icon at bounding box center [1129, 389] width 5 height 5
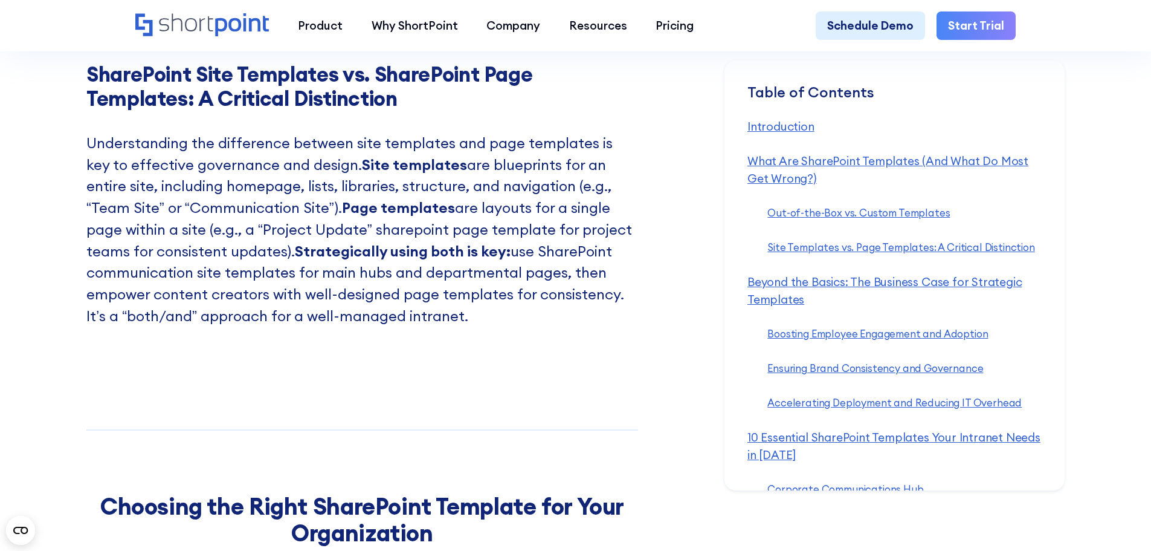
scroll to position [2659, 0]
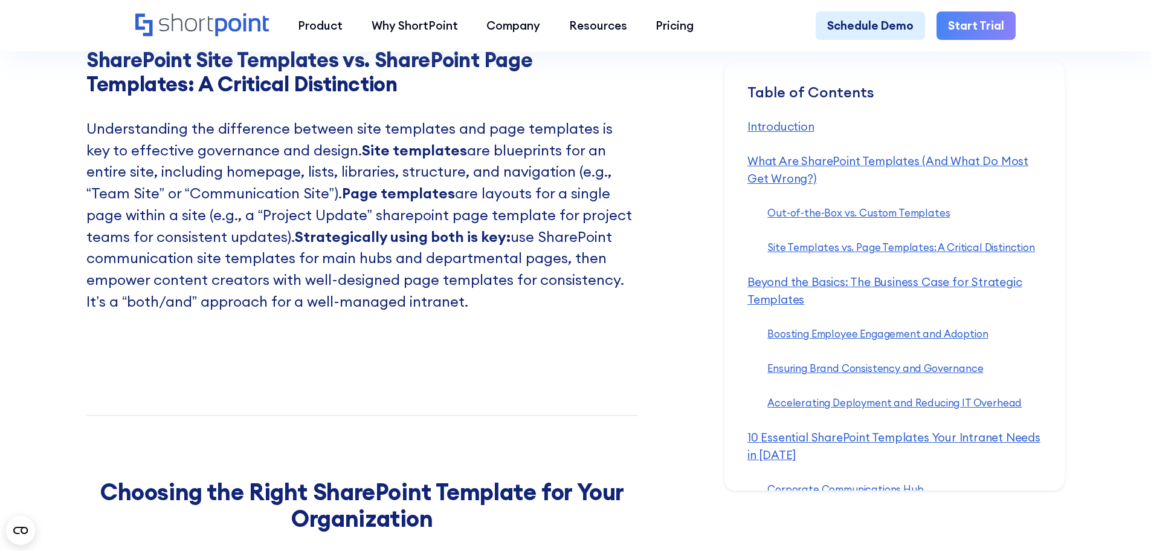
click at [598, 334] on p "Understanding the difference between site templates and page templates is key t…" at bounding box center [362, 226] width 552 height 216
click at [599, 334] on p "Understanding the difference between site templates and page templates is key t…" at bounding box center [362, 226] width 552 height 216
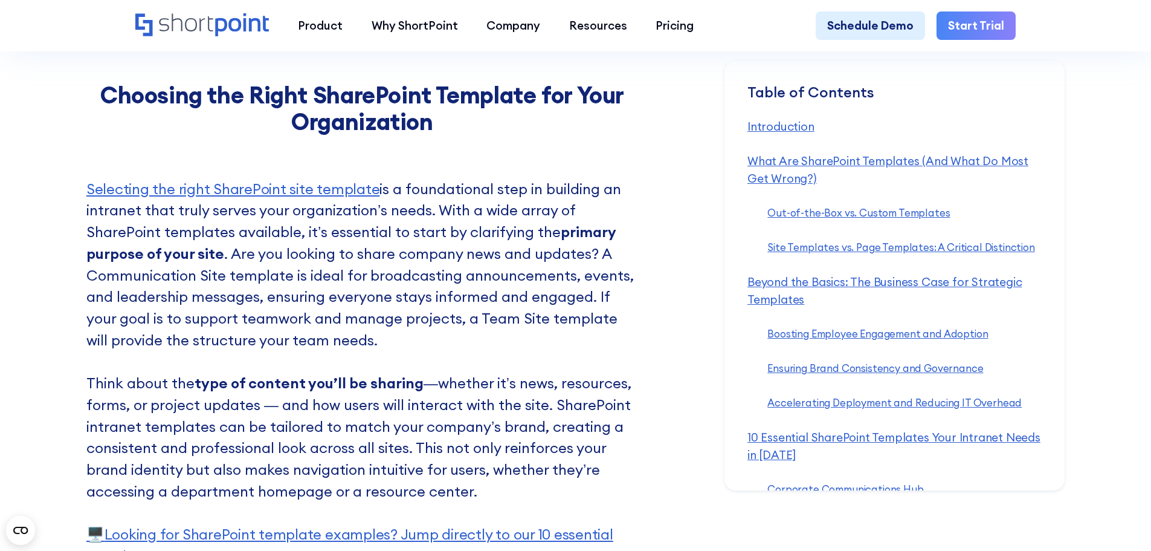
scroll to position [3082, 0]
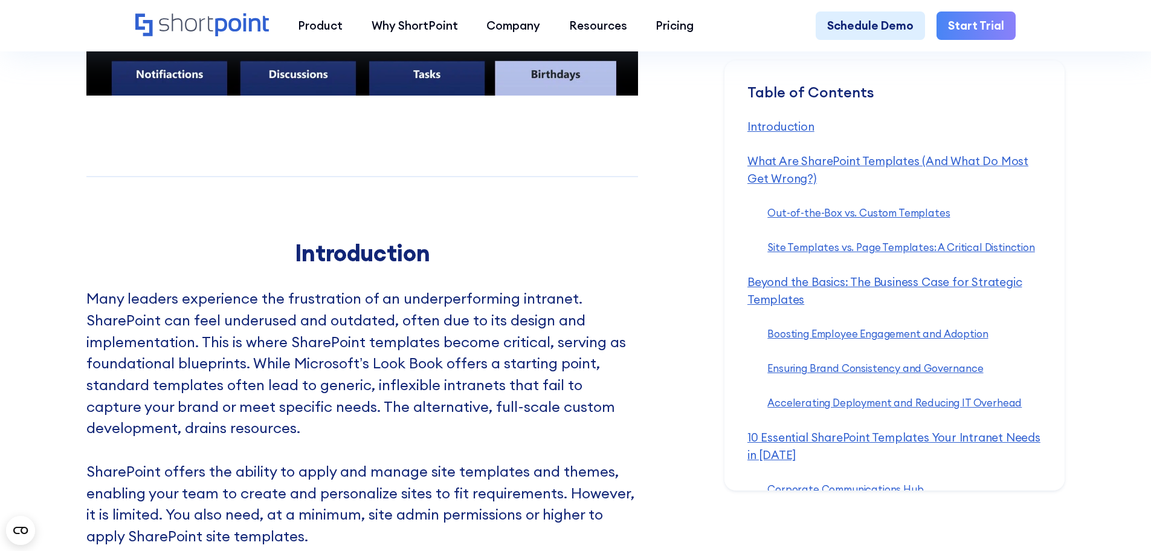
scroll to position [995, 0]
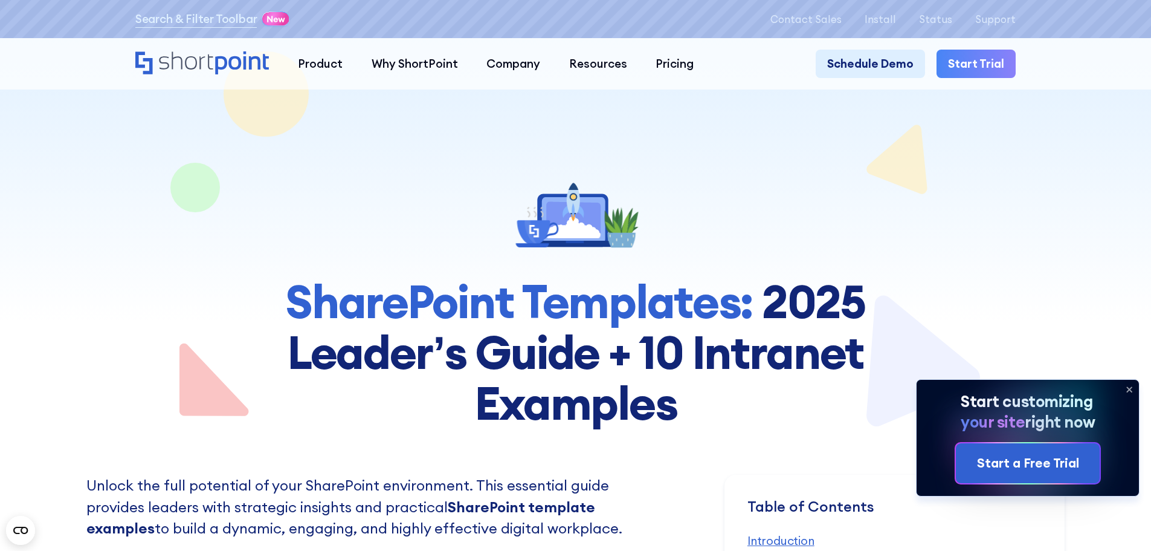
click at [1131, 390] on icon at bounding box center [1129, 389] width 5 height 5
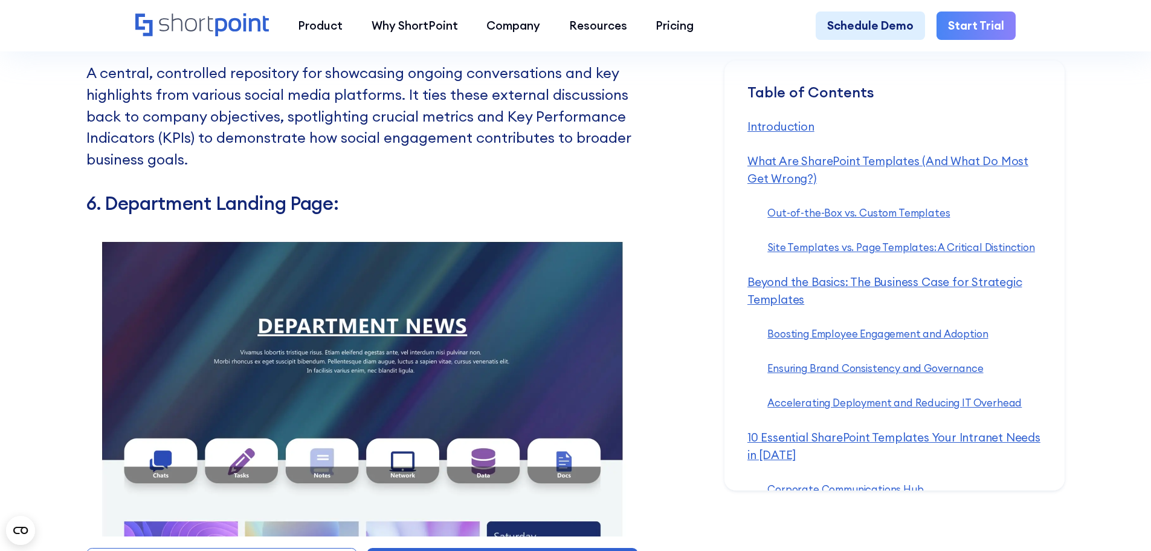
scroll to position [9428, 0]
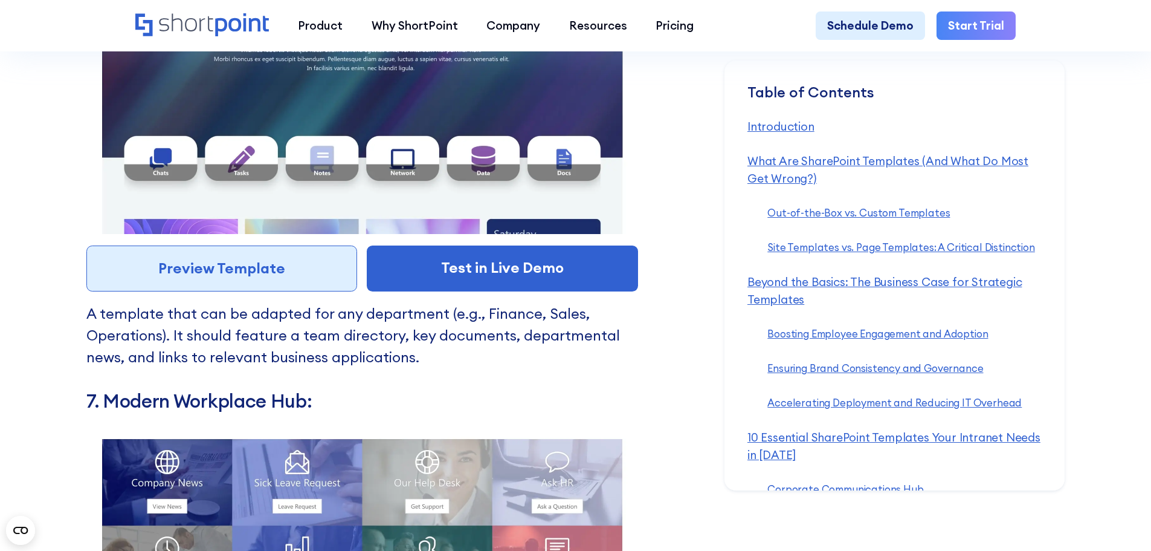
click at [272, 291] on link "Preview Template" at bounding box center [221, 268] width 271 height 46
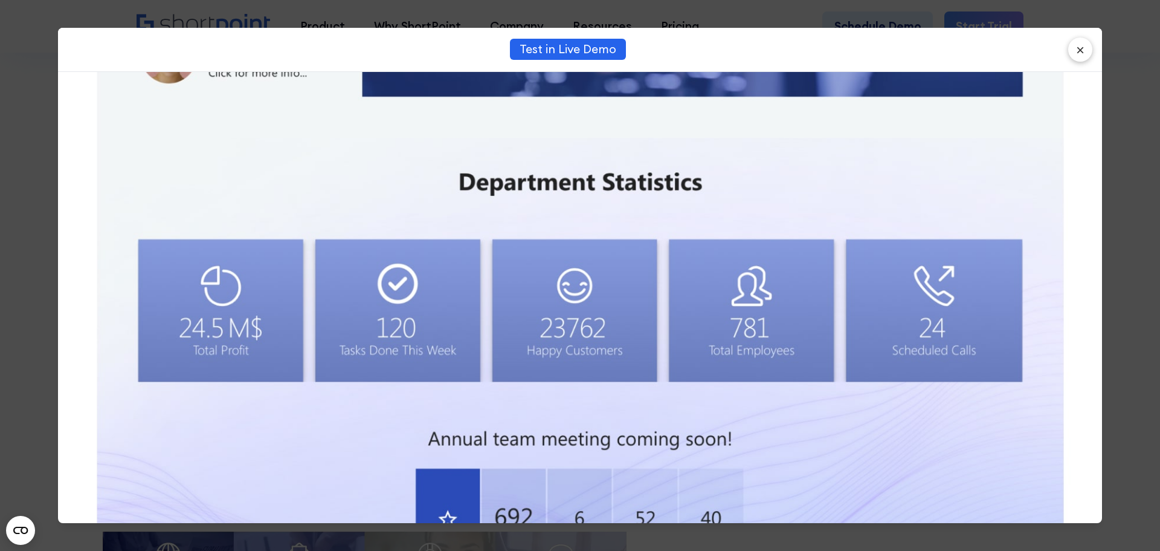
scroll to position [1414, 0]
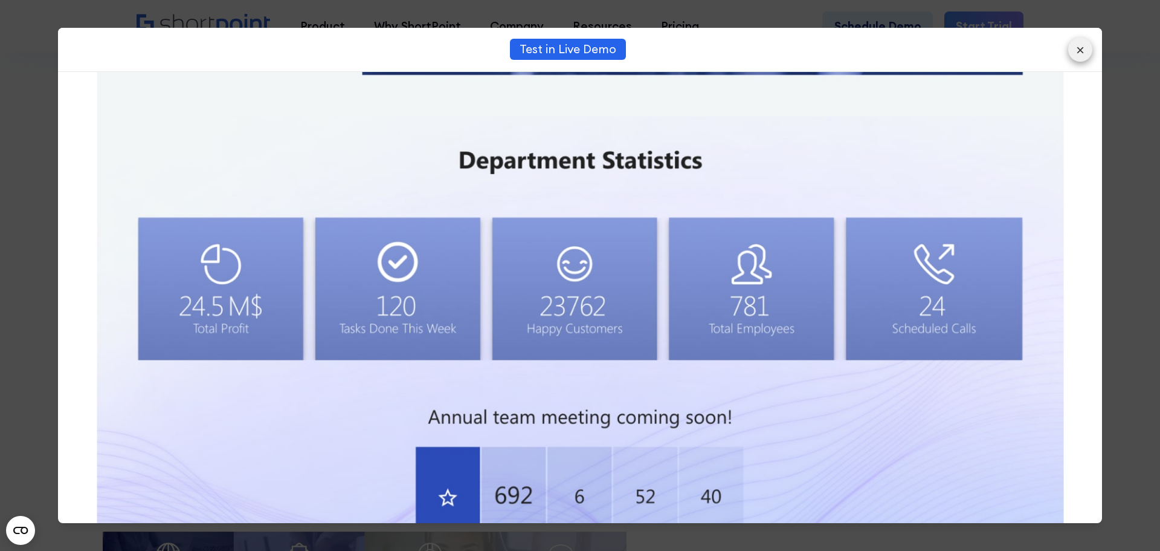
click at [1082, 54] on button "×" at bounding box center [1081, 49] width 24 height 24
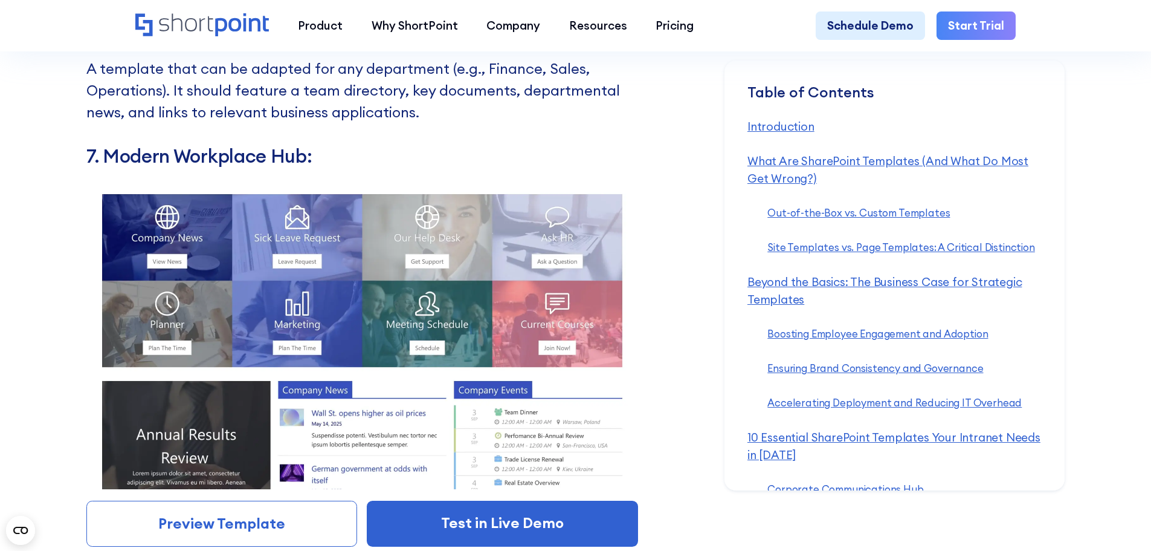
scroll to position [9670, 0]
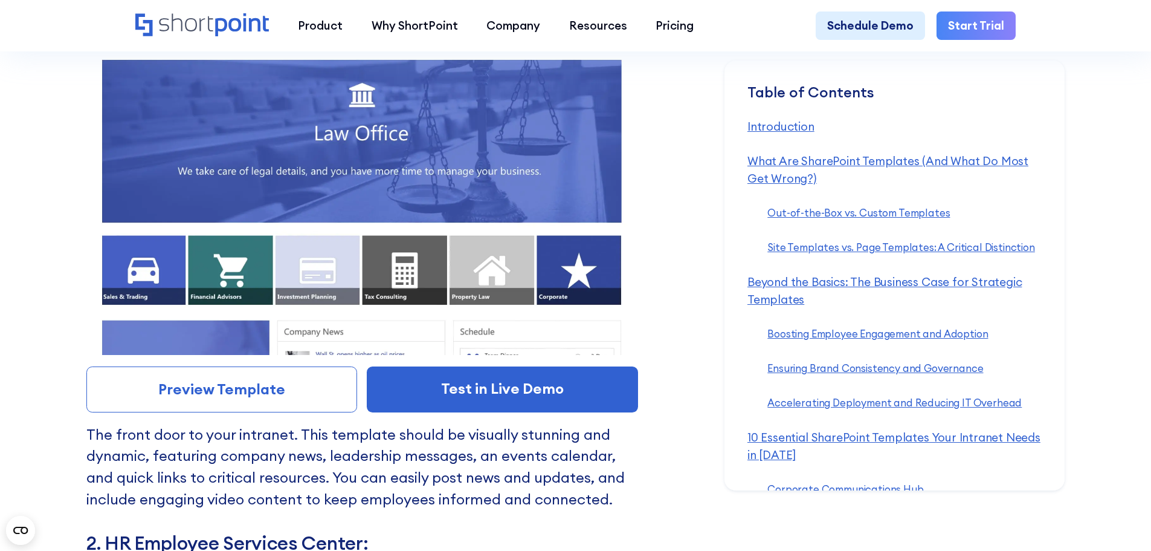
scroll to position [6555, 0]
